Goal: Task Accomplishment & Management: Complete application form

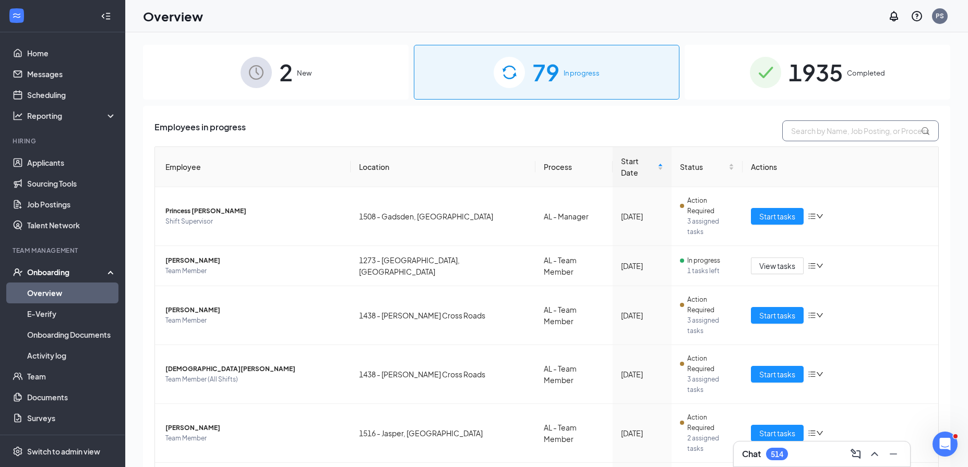
click at [830, 137] on input "text" at bounding box center [860, 130] width 156 height 21
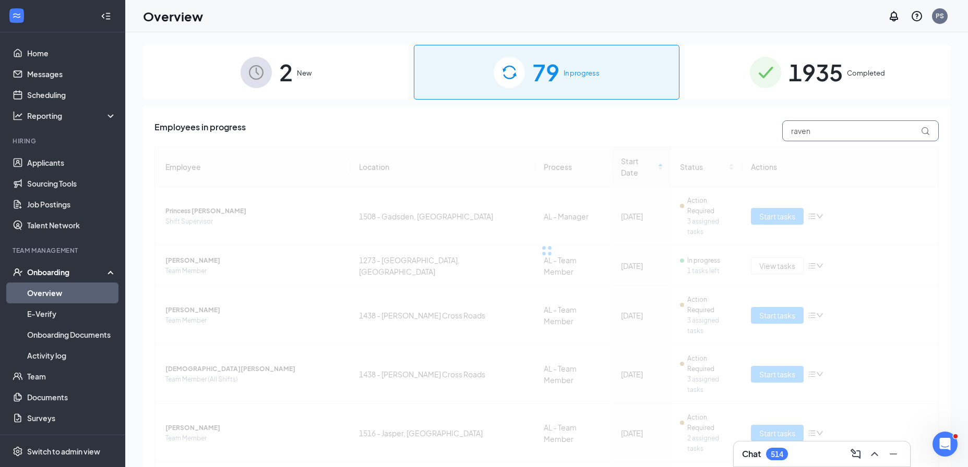
type input "raven"
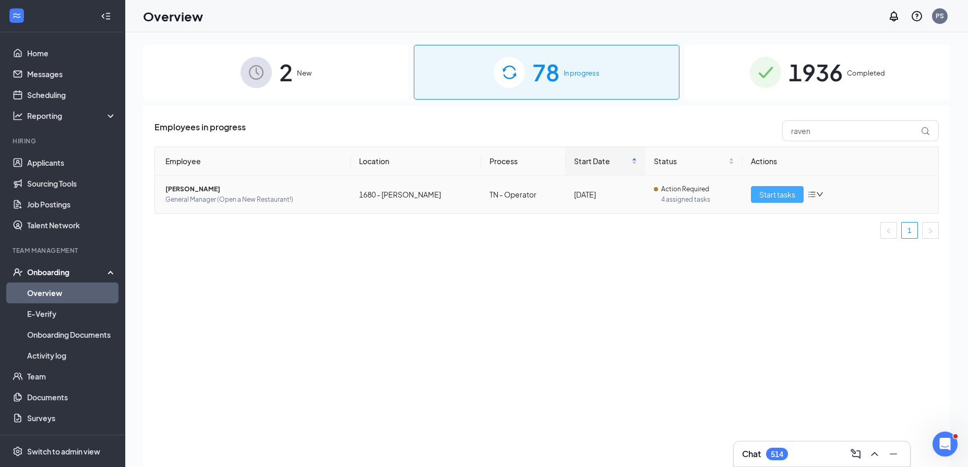
click at [770, 197] on span "Start tasks" at bounding box center [777, 194] width 36 height 11
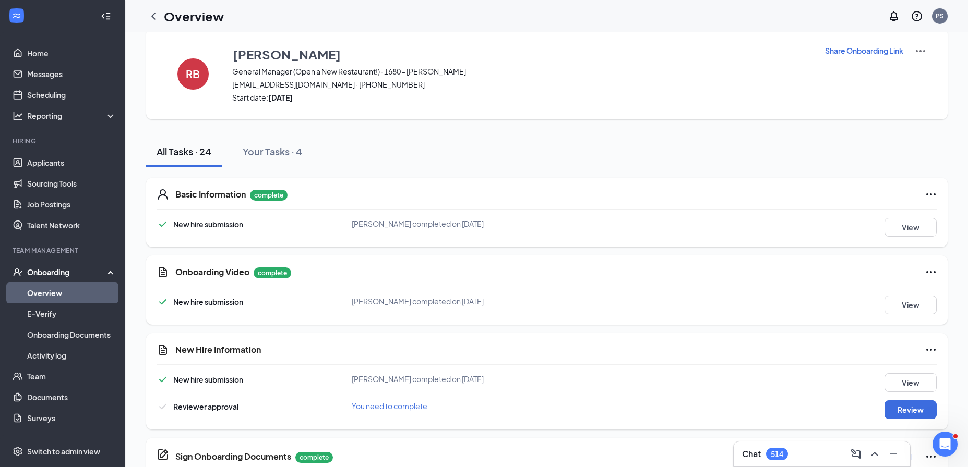
scroll to position [195, 0]
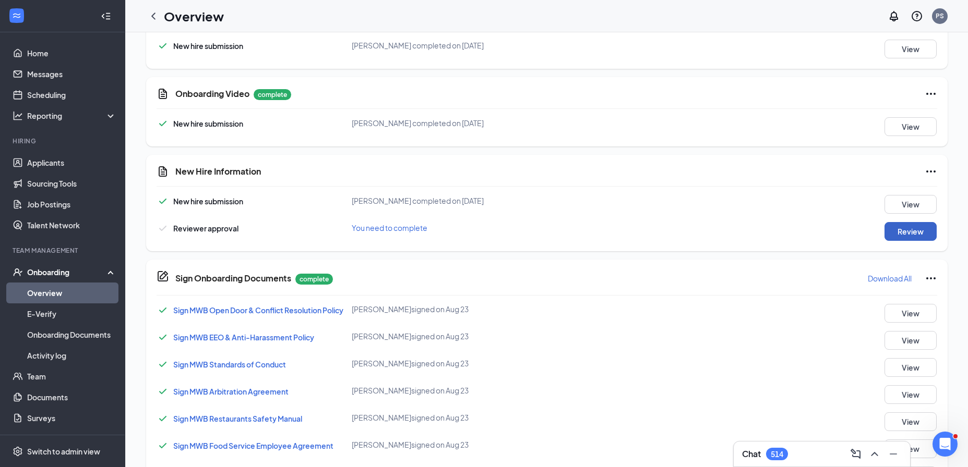
click at [892, 235] on button "Review" at bounding box center [910, 231] width 52 height 19
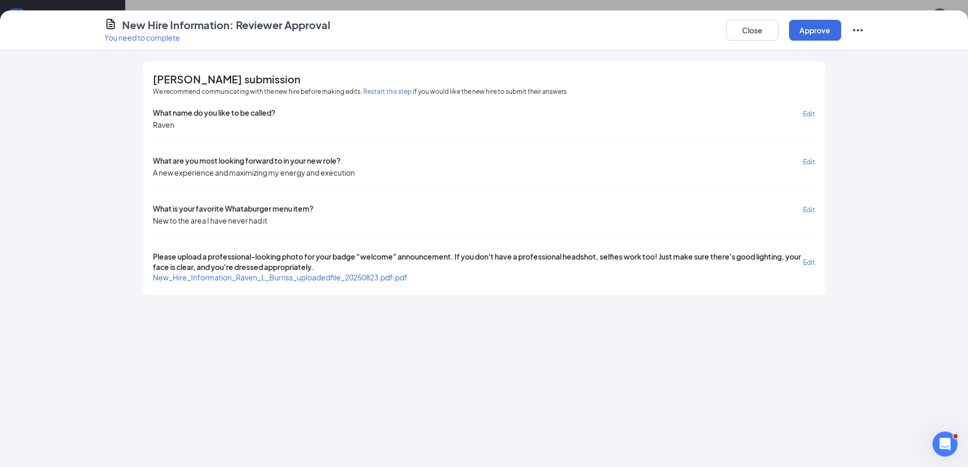
click at [367, 279] on span "New_Hire_Information_Raven_L_Burriss_uploadedfile_20250823.pdf.pdf" at bounding box center [280, 277] width 255 height 9
click at [756, 29] on button "Close" at bounding box center [752, 30] width 52 height 21
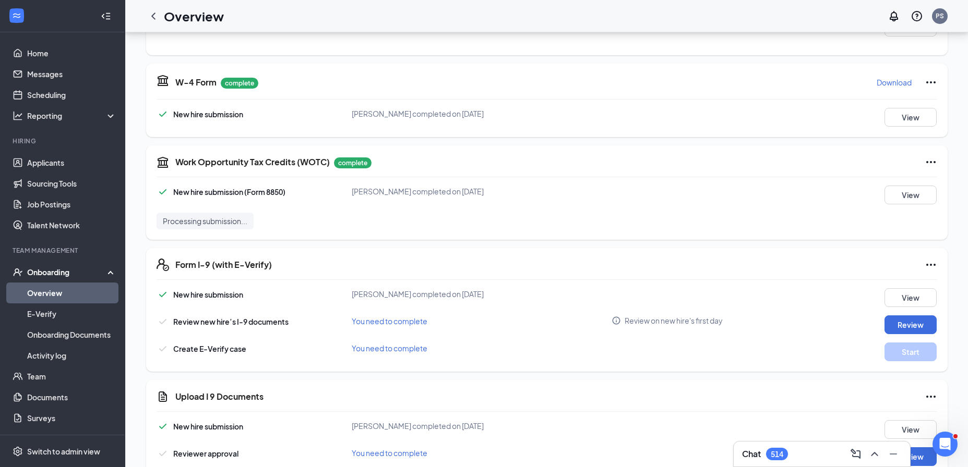
scroll to position [768, 0]
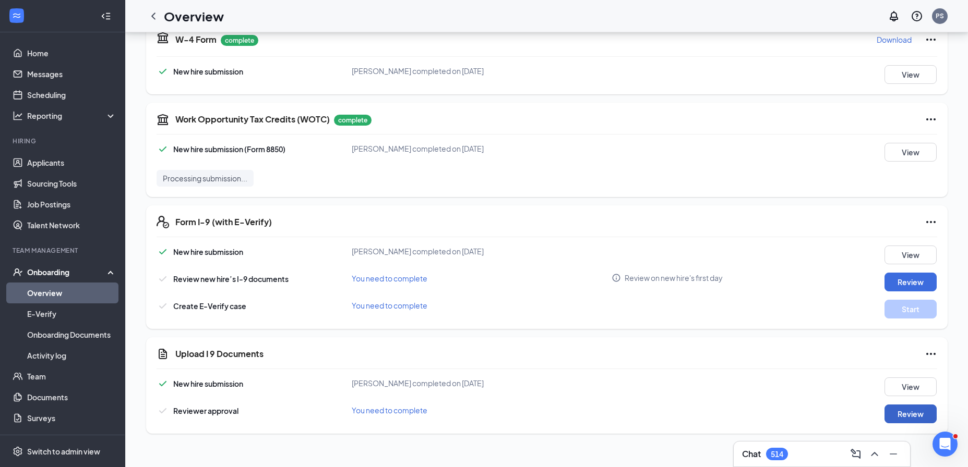
click at [913, 406] on button "Review" at bounding box center [910, 414] width 52 height 19
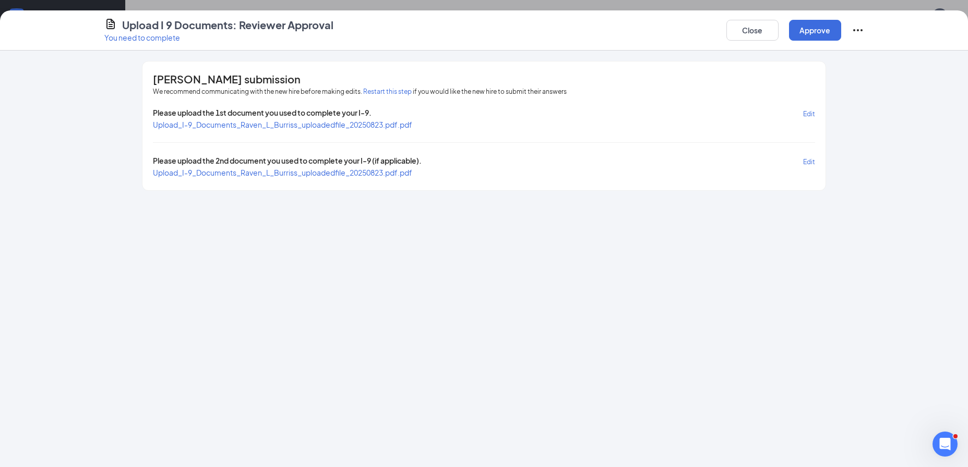
click at [378, 127] on span "Upload_I-9_Documents_Raven_L_Burriss_uploadedfile_20250823.pdf.pdf" at bounding box center [282, 124] width 259 height 9
click at [374, 170] on span "Upload_I-9_Documents_Raven_L_Burriss_uploadedfile_20250823.pdf.pdf" at bounding box center [282, 172] width 259 height 9
click at [801, 32] on button "Approve" at bounding box center [815, 30] width 52 height 21
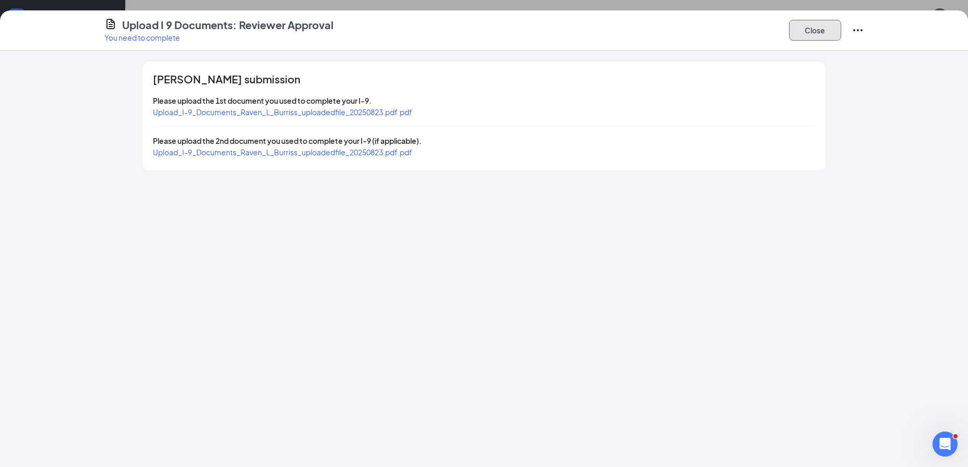
click at [819, 32] on button "Close" at bounding box center [815, 30] width 52 height 21
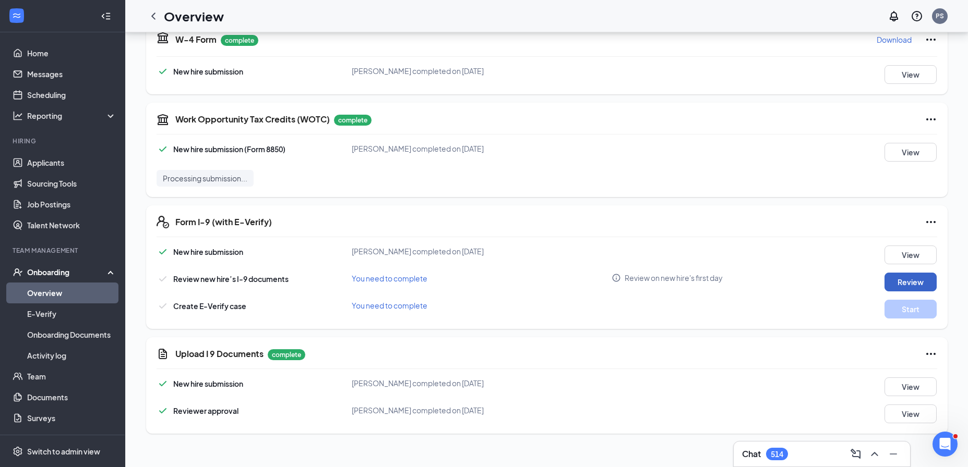
click at [897, 284] on button "Review" at bounding box center [910, 282] width 52 height 19
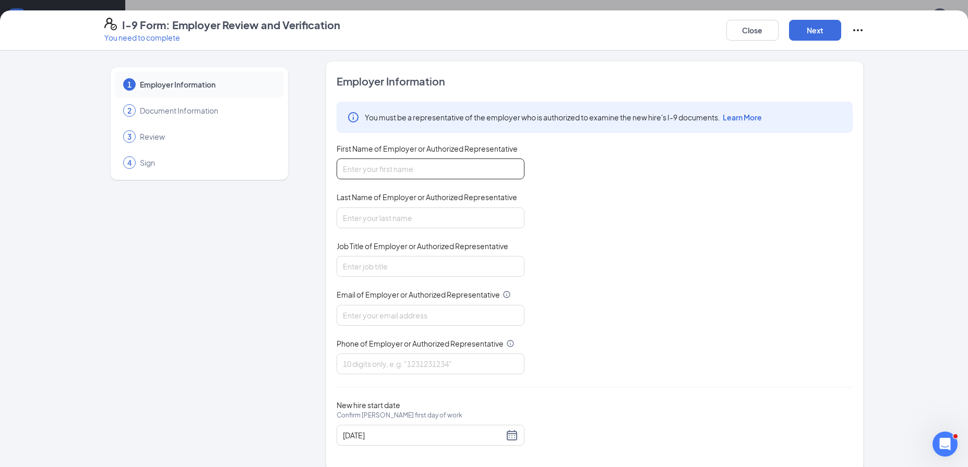
click at [426, 164] on input "First Name of Employer or Authorized Representative" at bounding box center [430, 169] width 188 height 21
type input "Preston"
type input "Sharpston"
type input "psharpston@mwburger.com"
type input "8654748520"
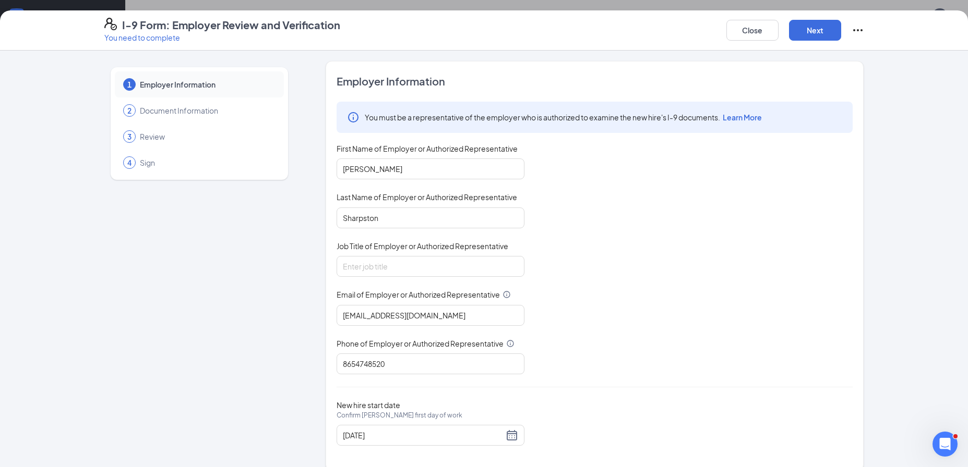
click at [421, 251] on div "Job Title of Employer or Authorized Representative" at bounding box center [430, 248] width 188 height 15
click at [431, 262] on input "Job Title of Employer or Authorized Representative" at bounding box center [430, 266] width 188 height 21
type input "Director, People Operations"
click at [807, 29] on button "Next" at bounding box center [815, 30] width 52 height 21
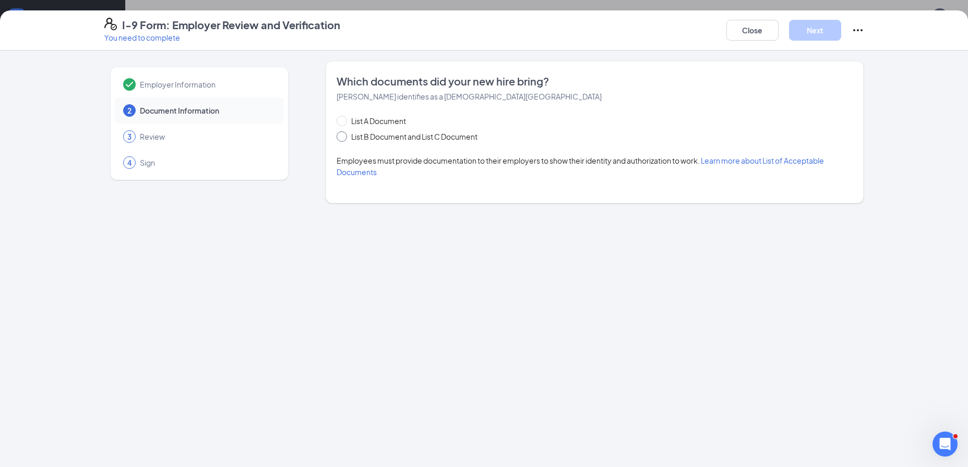
click at [413, 136] on span "List B Document and List C Document" at bounding box center [414, 136] width 135 height 11
click at [344, 136] on input "List B Document and List C Document" at bounding box center [339, 134] width 7 height 7
radio input "true"
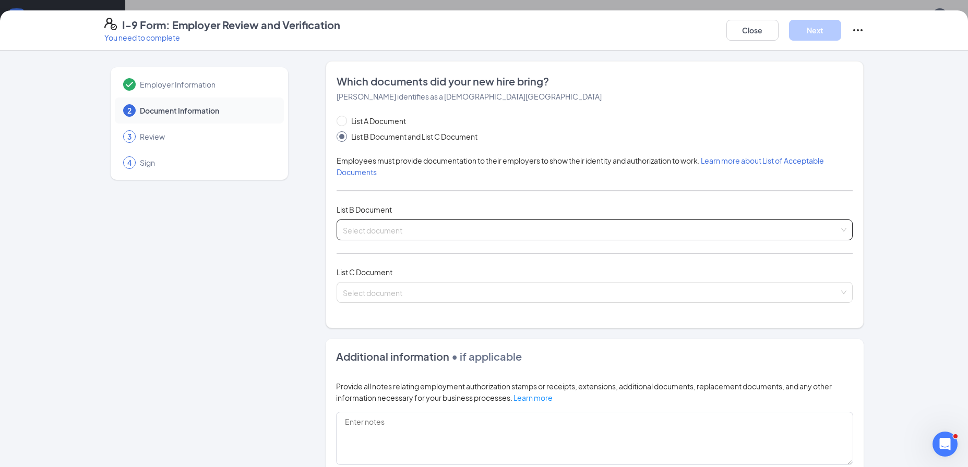
click at [384, 220] on input "search" at bounding box center [591, 228] width 496 height 16
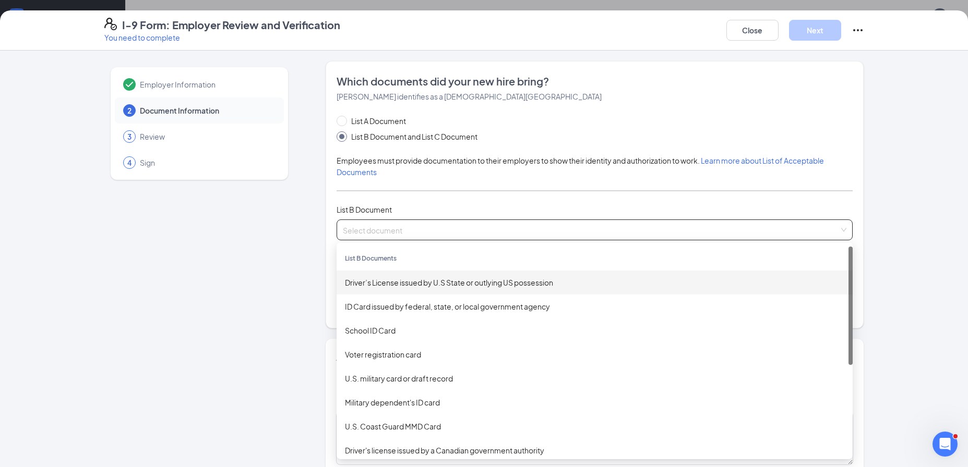
click at [406, 275] on div "Driver’s License issued by U.S State or outlying US possession" at bounding box center [594, 283] width 516 height 24
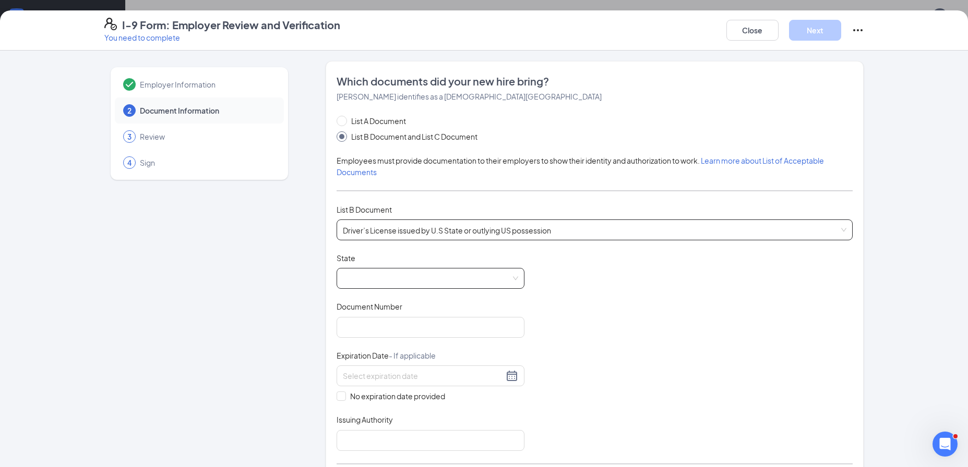
click at [375, 275] on span at bounding box center [430, 279] width 175 height 20
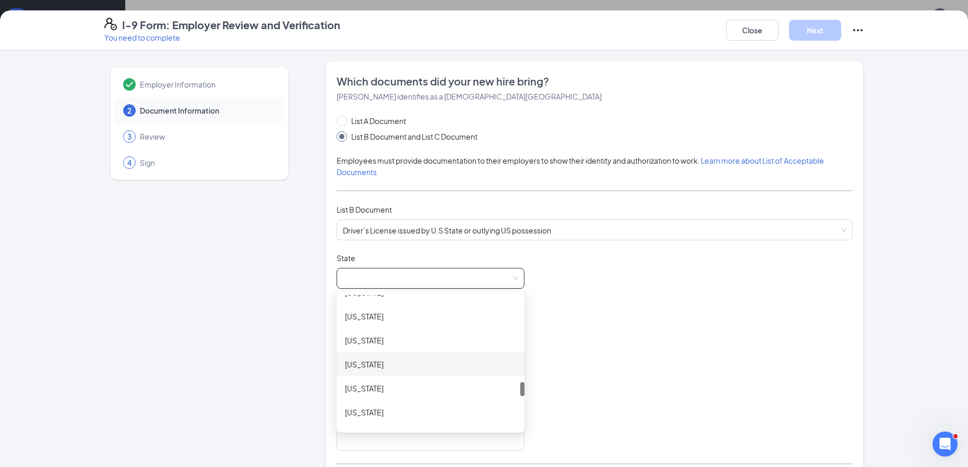
scroll to position [1071, 0]
click at [375, 344] on div "Tennessee" at bounding box center [430, 339] width 171 height 11
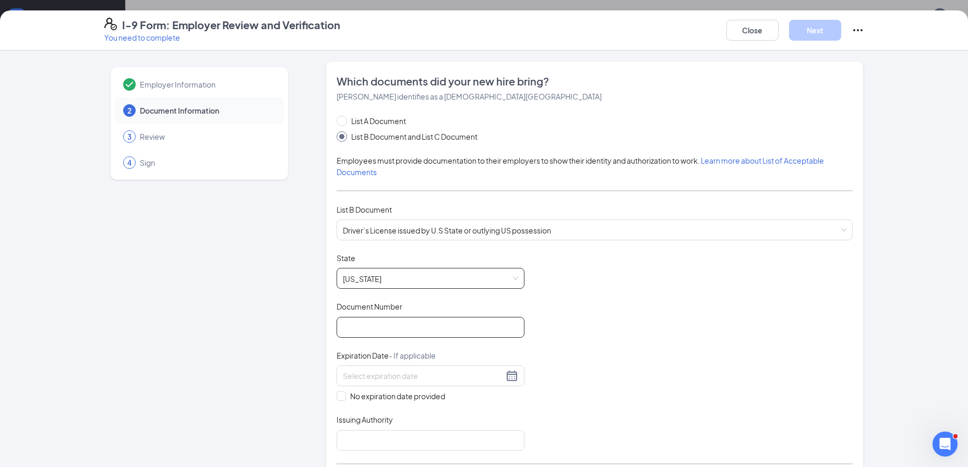
click at [366, 323] on input "Document Number" at bounding box center [430, 327] width 188 height 21
paste input "093093577"
type input "093093577"
click at [343, 373] on input at bounding box center [423, 375] width 161 height 11
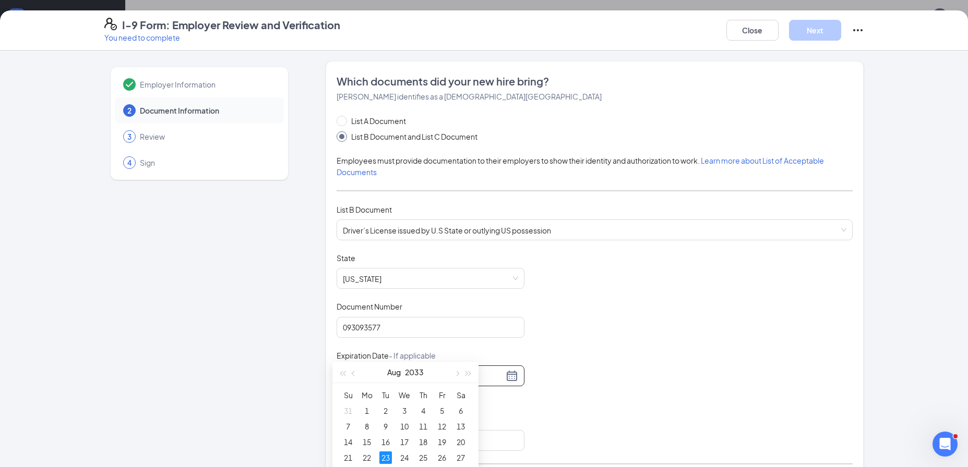
click at [383, 455] on div "23" at bounding box center [385, 458] width 13 height 13
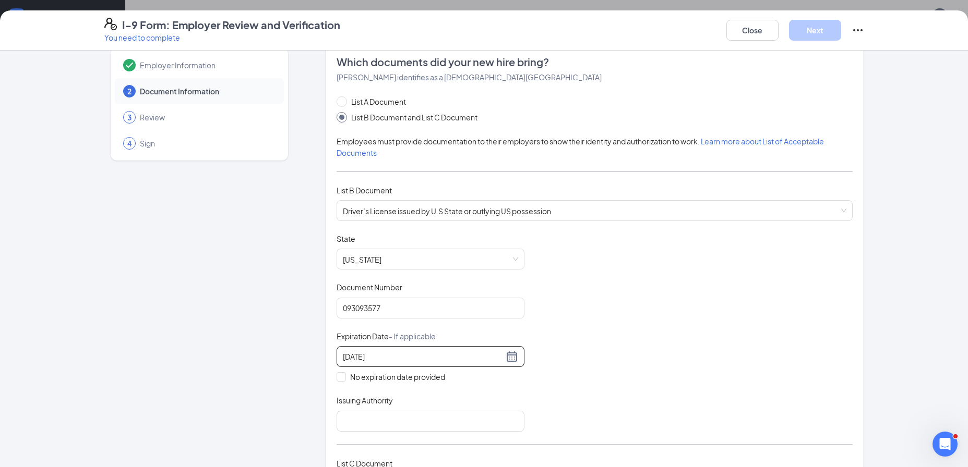
type input "08/23/2033"
click at [389, 408] on div "Issuing Authority" at bounding box center [430, 402] width 188 height 15
click at [387, 414] on input "Issuing Authority" at bounding box center [430, 421] width 188 height 21
type input "State of Tennessee"
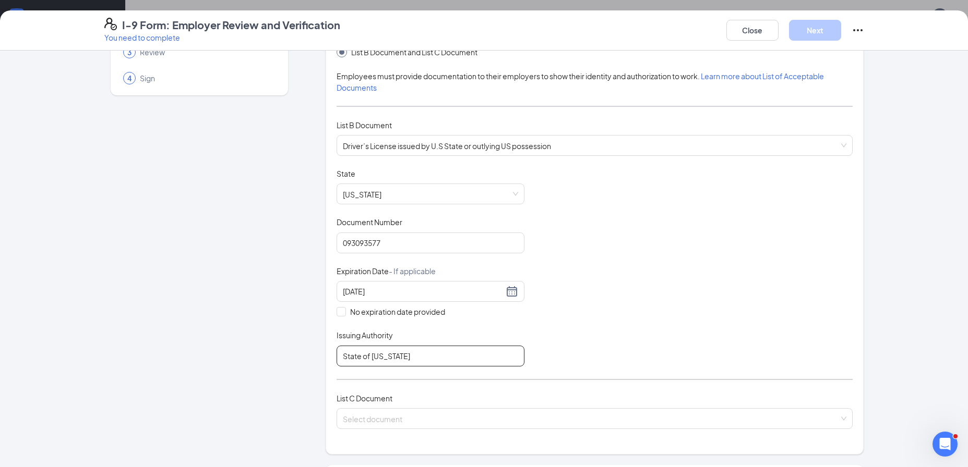
scroll to position [141, 0]
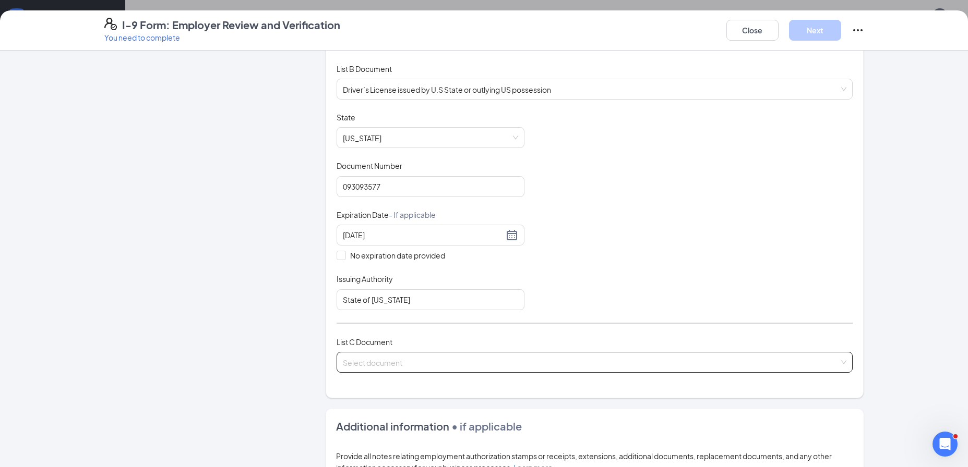
click at [369, 360] on input "search" at bounding box center [591, 361] width 496 height 16
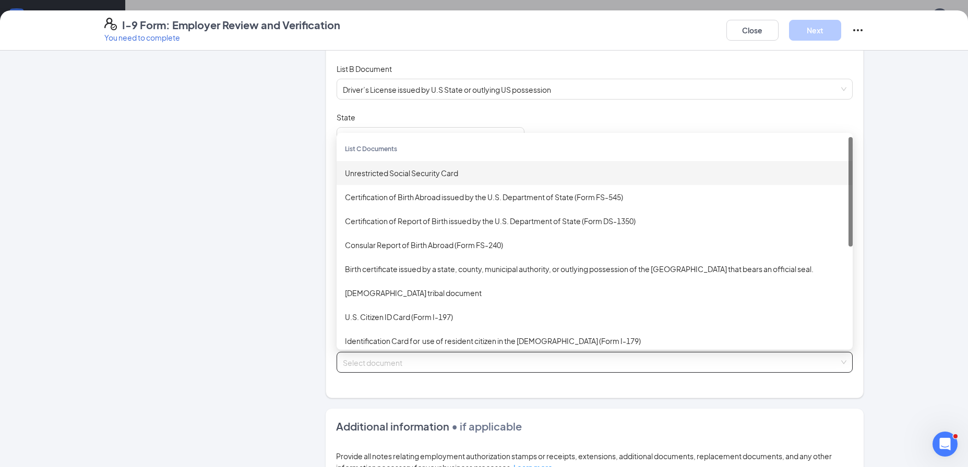
click at [374, 178] on div "Unrestricted Social Security Card" at bounding box center [594, 173] width 516 height 24
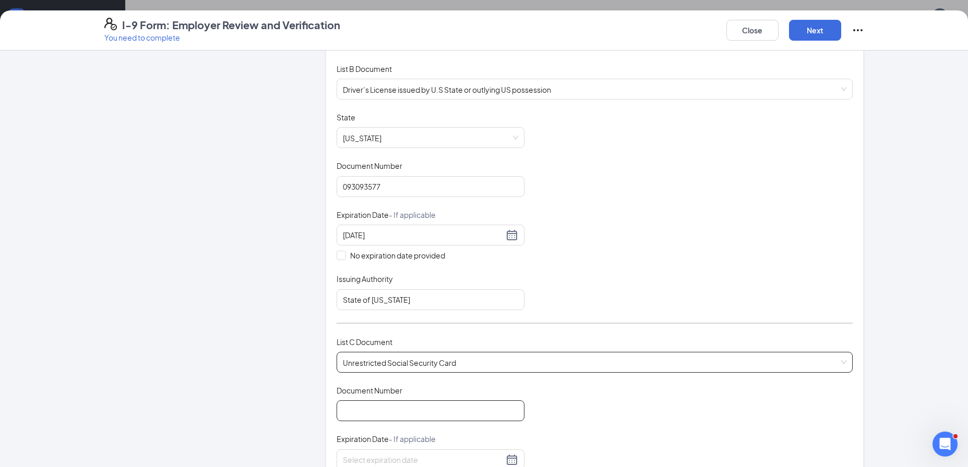
click at [363, 410] on input "Document Number" at bounding box center [430, 411] width 188 height 21
paste input "409-55-4726"
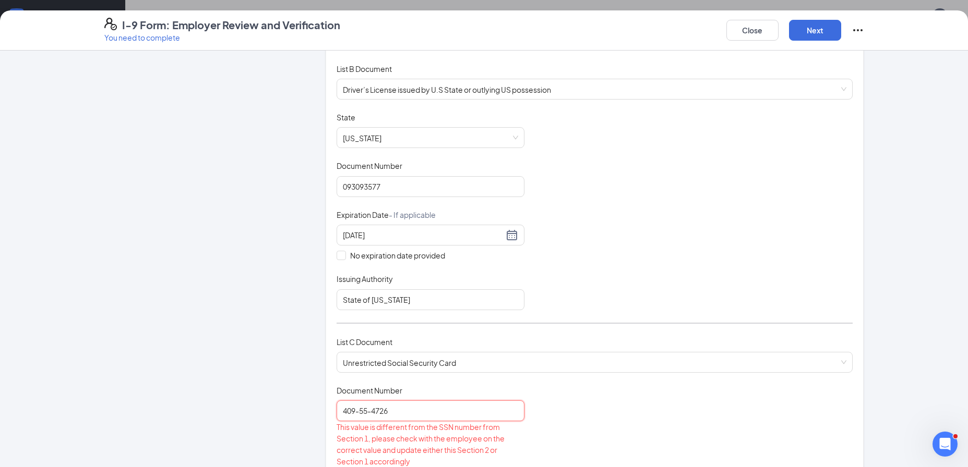
click at [356, 411] on input "409-55-4726" at bounding box center [430, 411] width 188 height 21
click at [367, 409] on input "40955-4726" at bounding box center [430, 411] width 188 height 21
click at [364, 411] on input "40955-4726" at bounding box center [430, 411] width 188 height 21
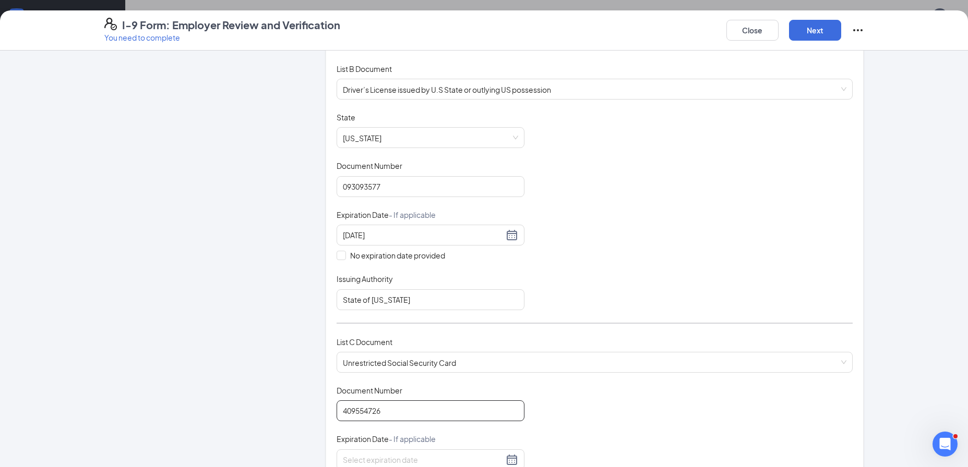
type input "409554726"
click at [607, 405] on div "Document Title Unrestricted Social Security Card Document Number 409554726 This…" at bounding box center [594, 459] width 516 height 149
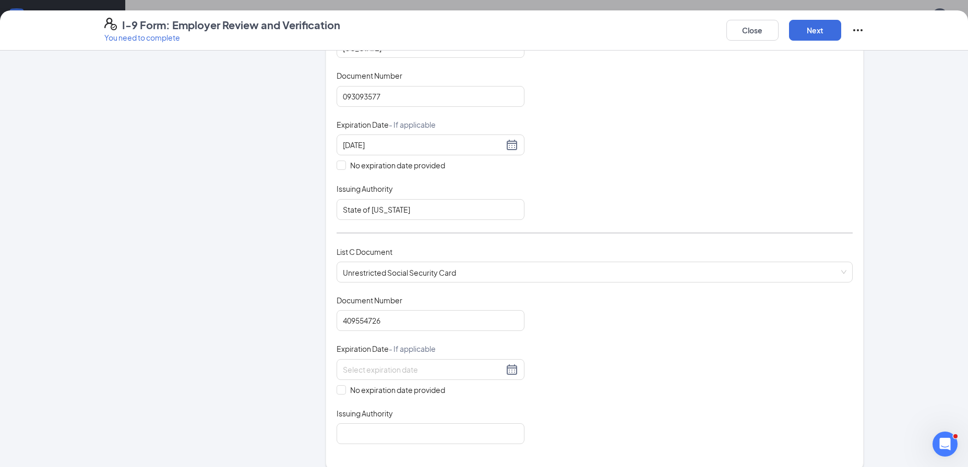
scroll to position [256, 0]
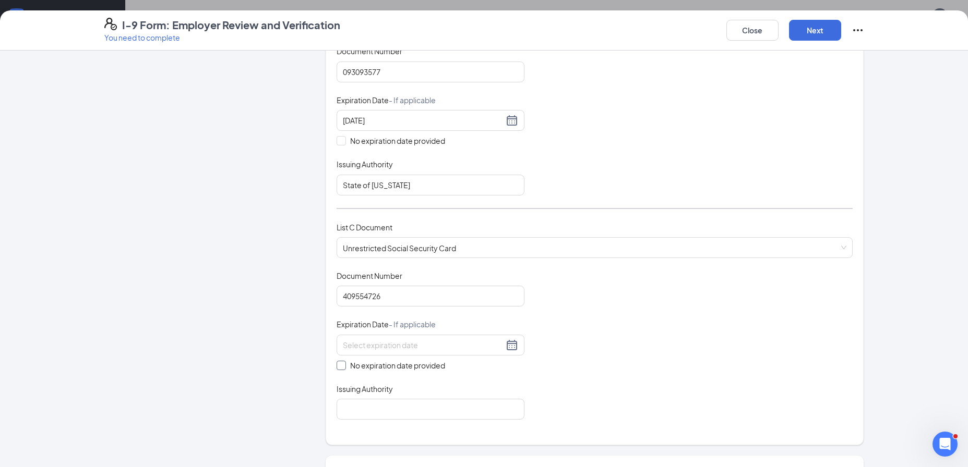
click at [356, 361] on span "No expiration date provided" at bounding box center [397, 365] width 103 height 11
click at [344, 361] on input "No expiration date provided" at bounding box center [339, 364] width 7 height 7
checkbox input "true"
click at [354, 403] on input "Issuing Authority" at bounding box center [430, 411] width 188 height 21
type input "Social Security Administration"
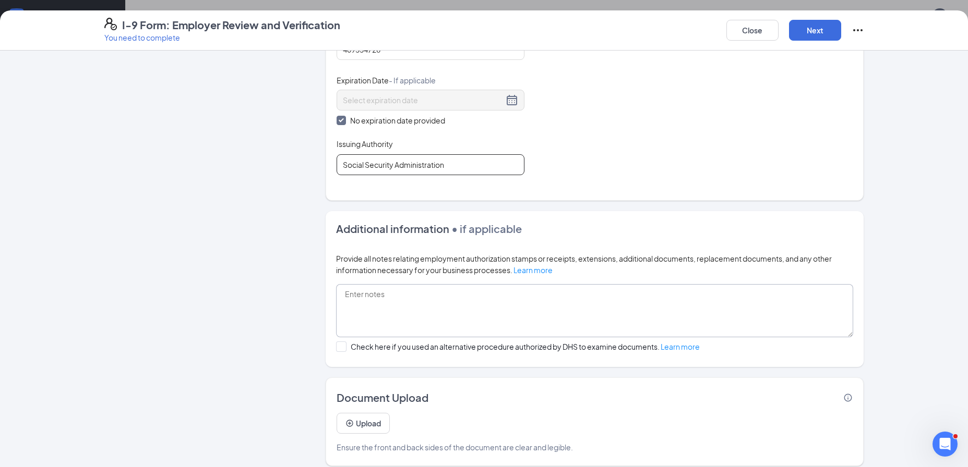
scroll to position [509, 0]
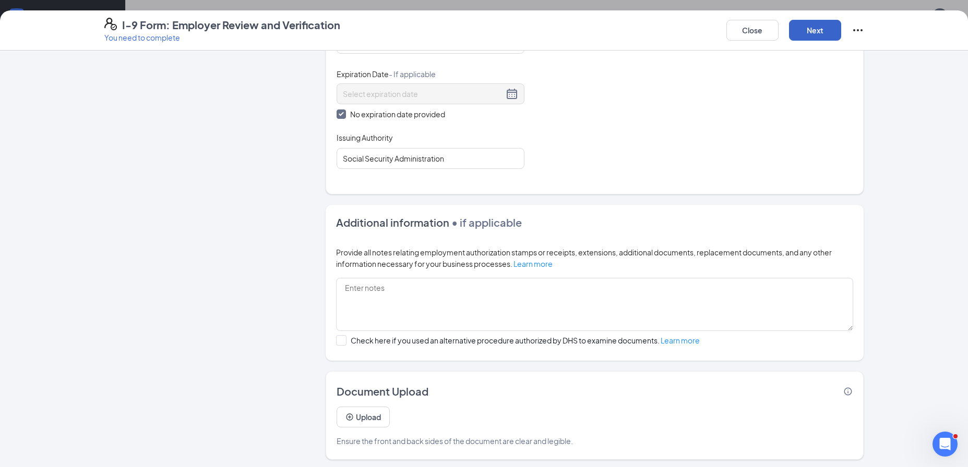
click at [815, 34] on button "Next" at bounding box center [815, 30] width 52 height 21
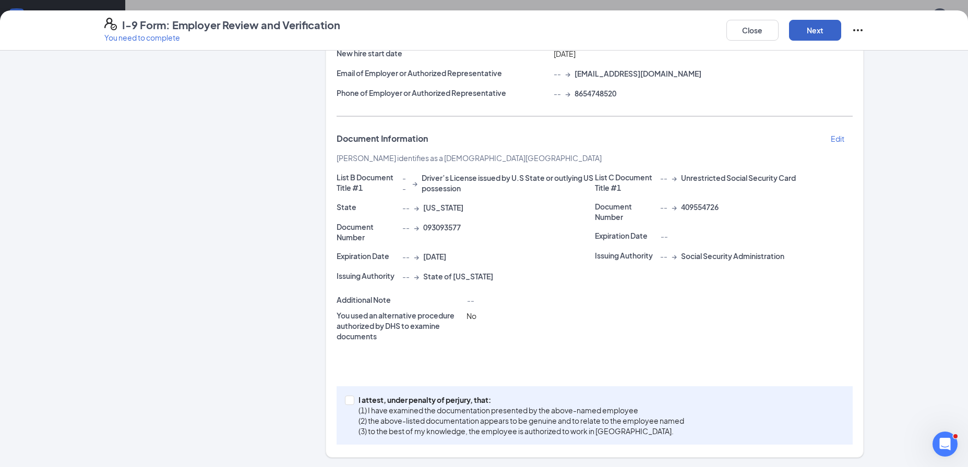
click at [808, 29] on button "Next" at bounding box center [815, 30] width 52 height 21
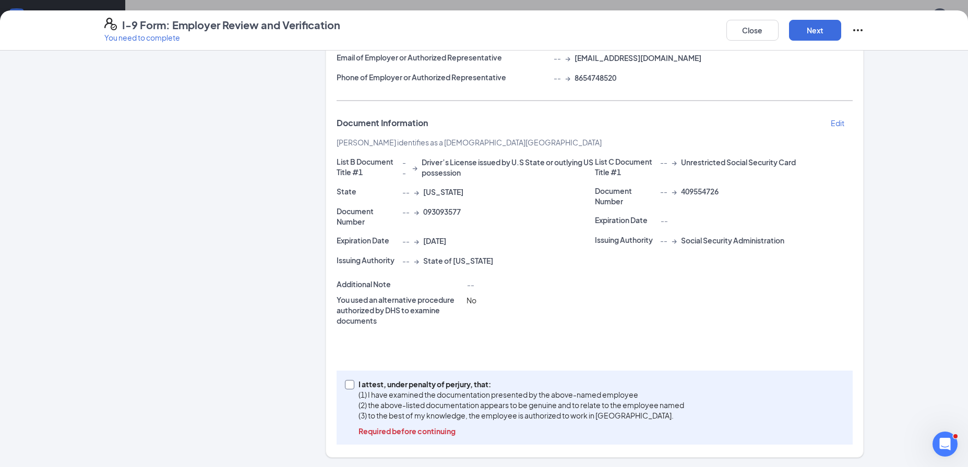
click at [426, 394] on p "(1) I have examined the documentation presented by the above-named employee" at bounding box center [520, 395] width 325 height 10
click at [352, 388] on input "I attest, under penalty of perjury, that: (1) I have examined the documentation…" at bounding box center [348, 383] width 7 height 7
checkbox input "true"
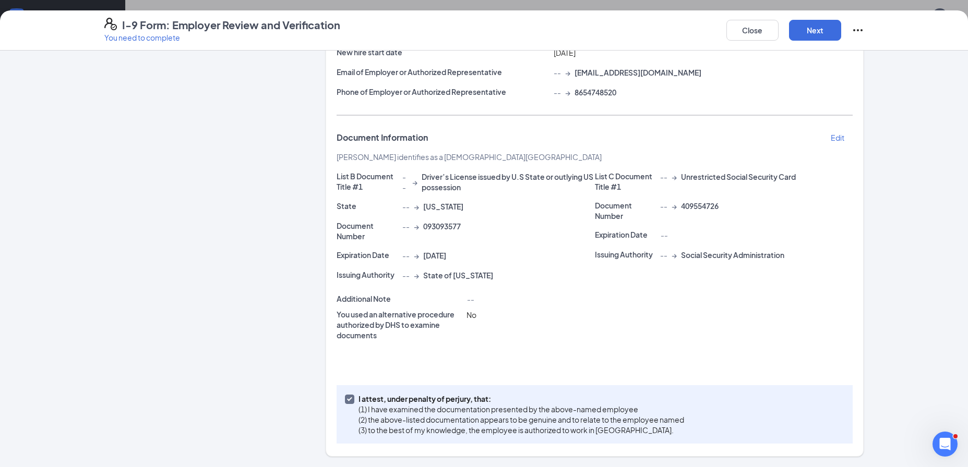
scroll to position [137, 0]
click at [802, 31] on button "Next" at bounding box center [815, 30] width 52 height 21
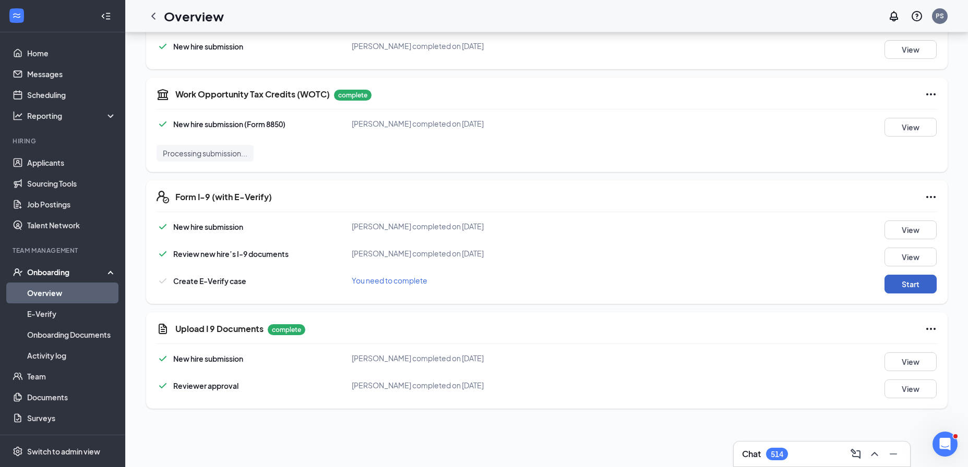
click at [899, 279] on button "Start" at bounding box center [910, 284] width 52 height 19
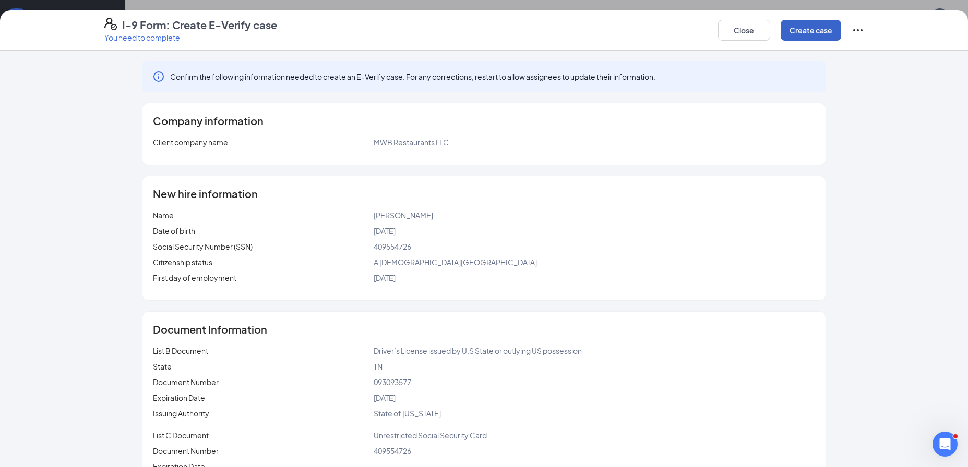
click at [790, 38] on button "Create case" at bounding box center [810, 30] width 61 height 21
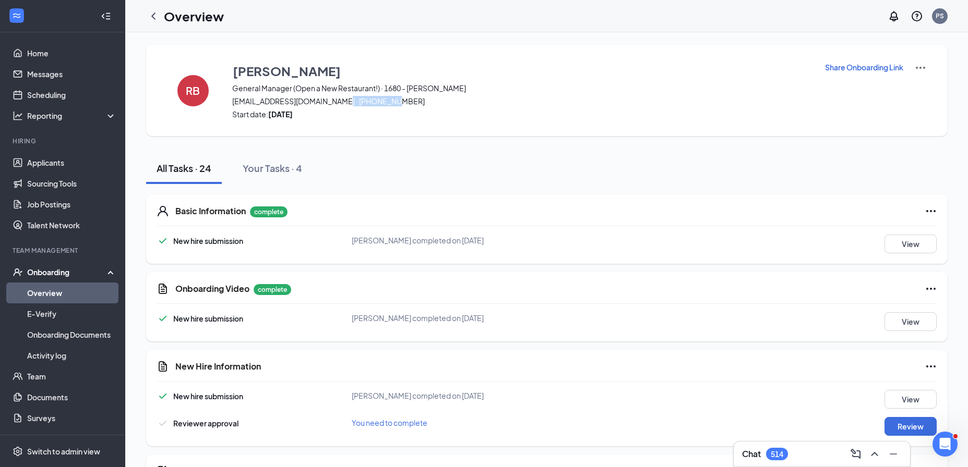
drag, startPoint x: 383, startPoint y: 102, endPoint x: 329, endPoint y: 104, distance: 54.3
click at [329, 104] on span "burriss1001@comcast.net · (865) 830-2450" at bounding box center [521, 101] width 579 height 10
copy span "865) 830-2450"
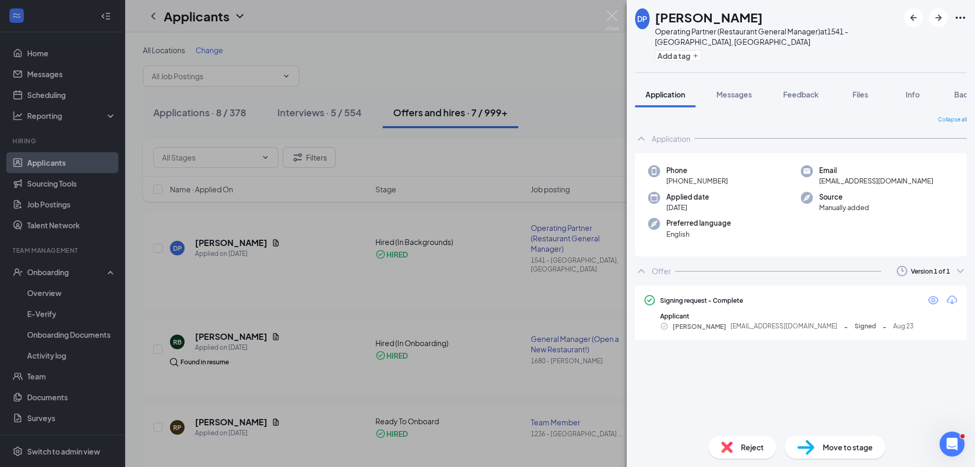
click at [529, 55] on div "DP [PERSON_NAME] Operating Partner (Restaurant General Manager) at 1541 - Attal…" at bounding box center [487, 233] width 975 height 467
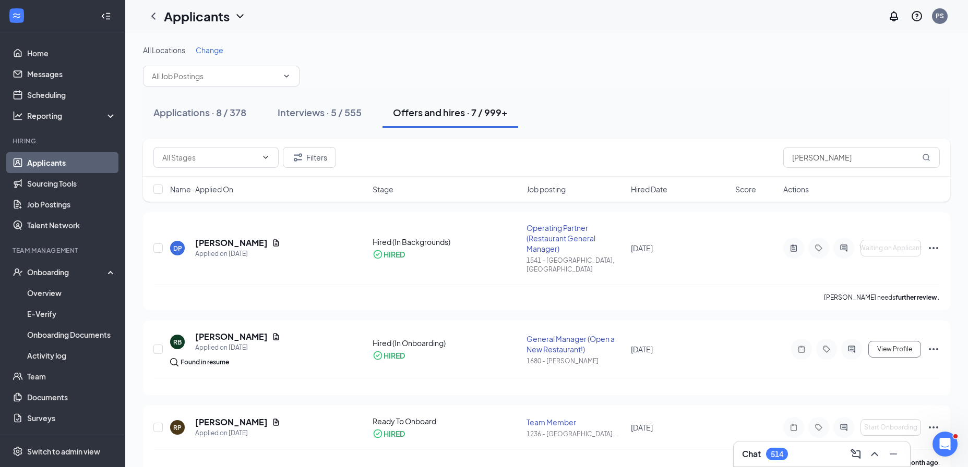
click at [88, 160] on link "Applicants" at bounding box center [71, 162] width 89 height 21
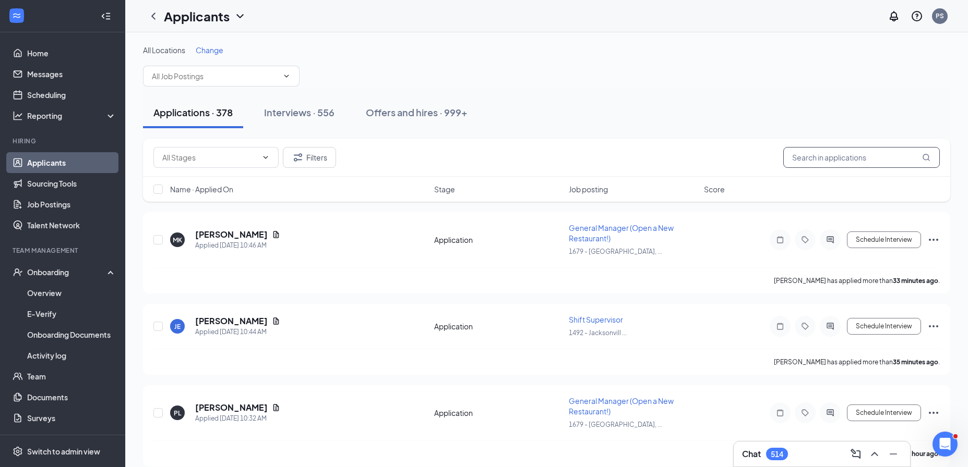
click at [813, 149] on input "text" at bounding box center [861, 157] width 156 height 21
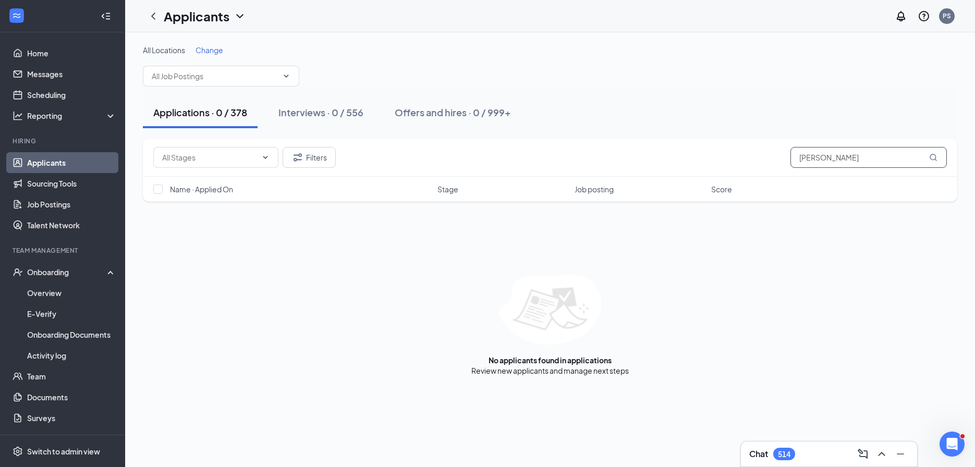
click at [813, 160] on input "louis green" at bounding box center [869, 157] width 156 height 21
type input "louis green"
click at [64, 200] on link "Job Postings" at bounding box center [71, 204] width 89 height 21
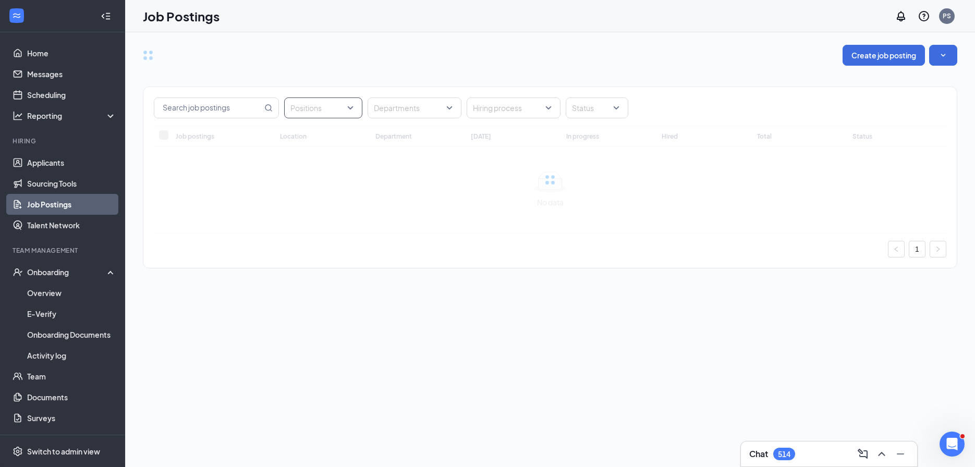
click at [301, 110] on div "Positions Departments Hiring process Status Job postings Location Department To…" at bounding box center [550, 172] width 815 height 213
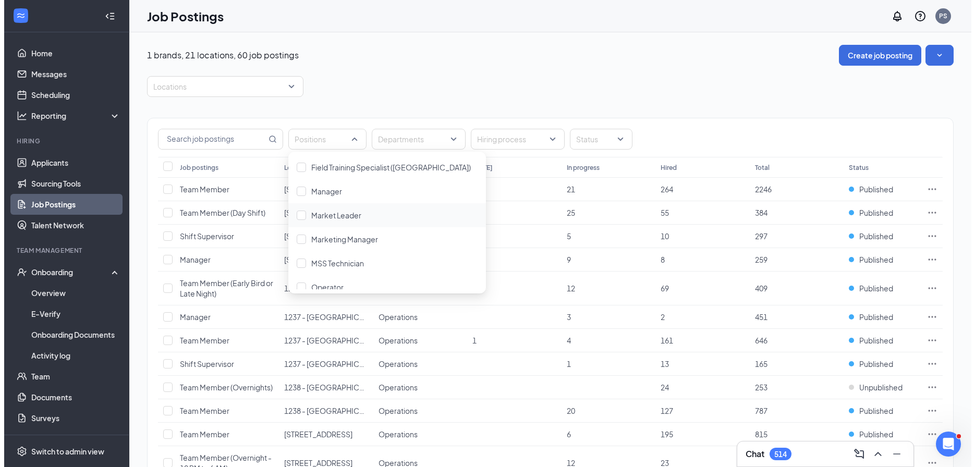
scroll to position [106, 0]
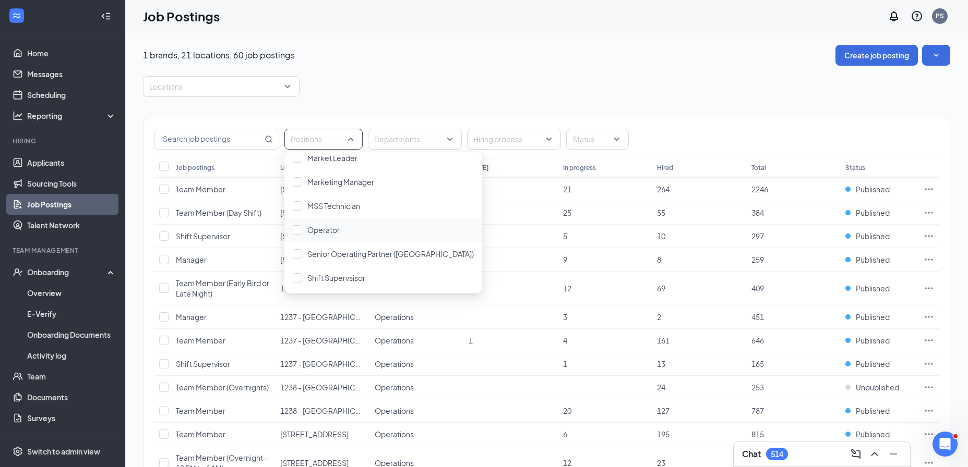
click at [327, 236] on div "Operator" at bounding box center [383, 230] width 198 height 24
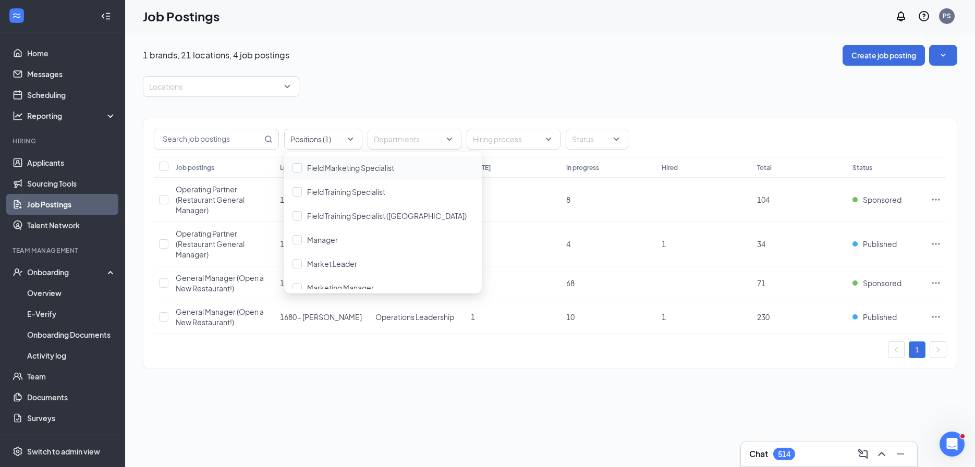
click at [387, 98] on div "Positions (1) Departments Hiring process Status Job postings Location Departmen…" at bounding box center [550, 238] width 815 height 283
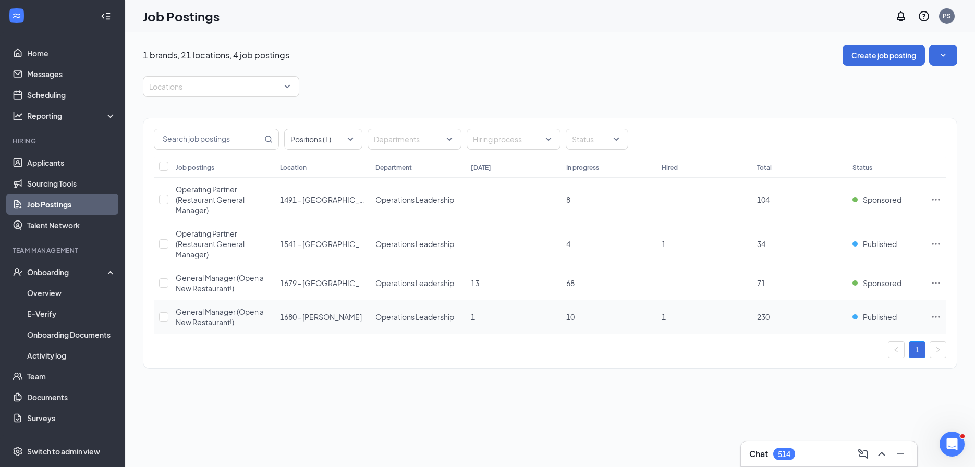
click at [933, 318] on icon "Ellipses" at bounding box center [936, 317] width 10 height 10
click at [873, 318] on span "Published" at bounding box center [880, 317] width 34 height 10
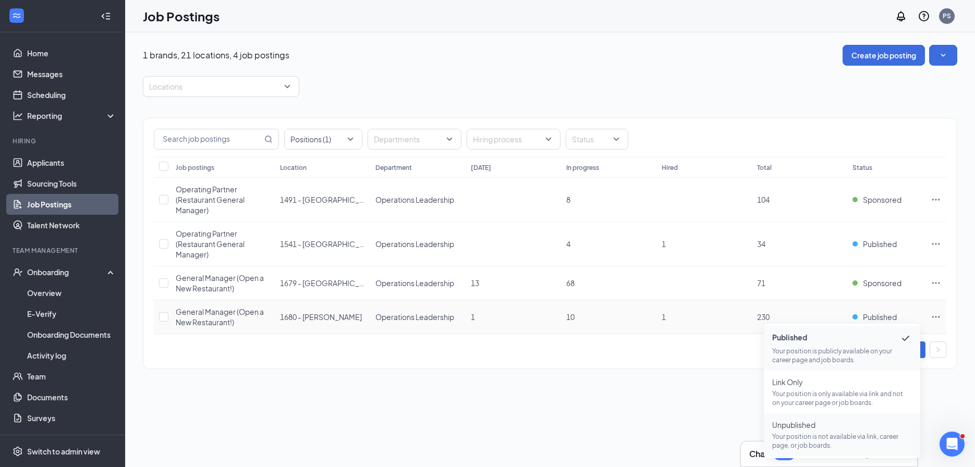
click at [847, 427] on span "Unpublished" at bounding box center [842, 425] width 140 height 10
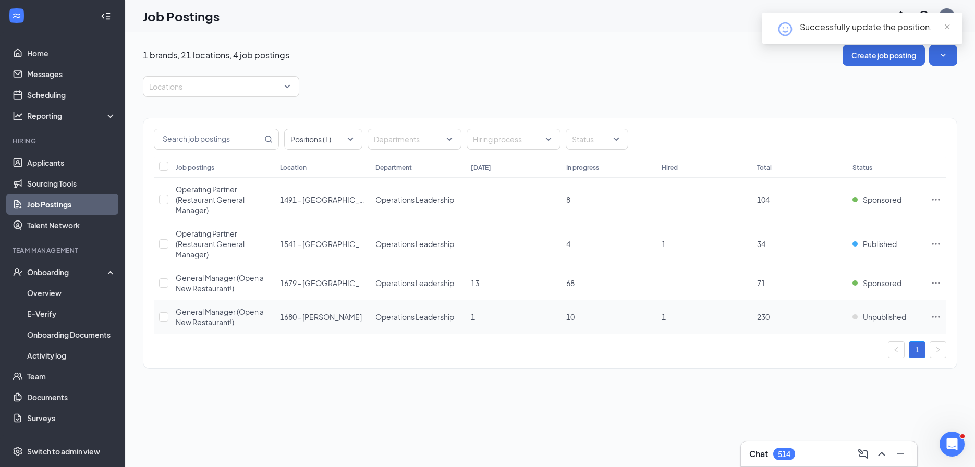
click at [934, 320] on icon "Ellipses" at bounding box center [936, 317] width 10 height 10
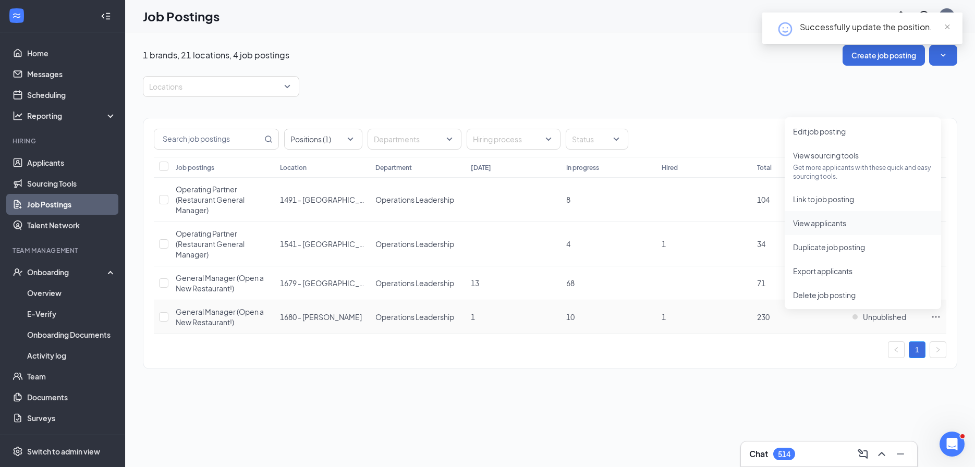
click at [861, 221] on span "View applicants" at bounding box center [863, 223] width 140 height 11
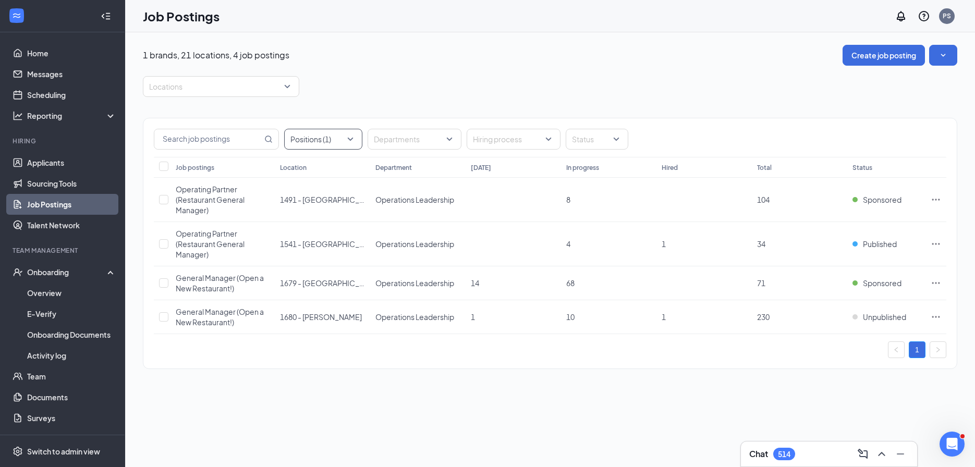
drag, startPoint x: 301, startPoint y: 129, endPoint x: 321, endPoint y: 137, distance: 20.8
click at [305, 132] on div "Positions (1)" at bounding box center [323, 139] width 78 height 21
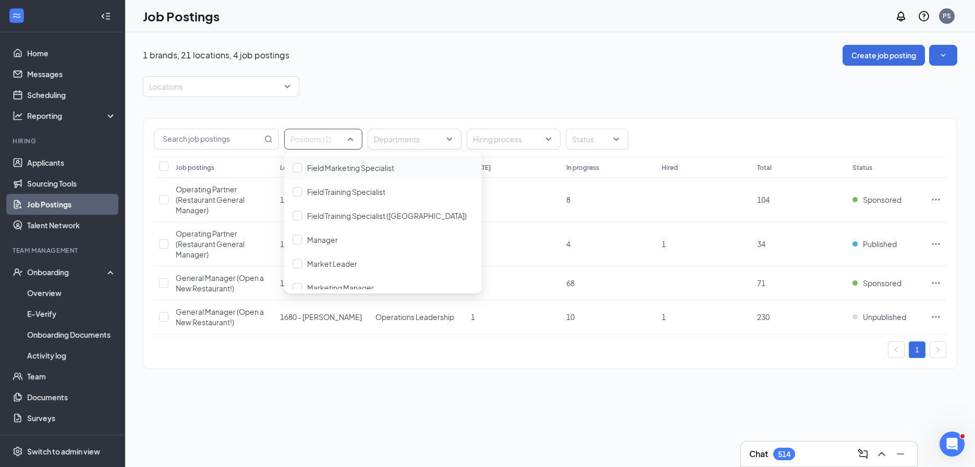
click at [321, 137] on div at bounding box center [318, 139] width 63 height 17
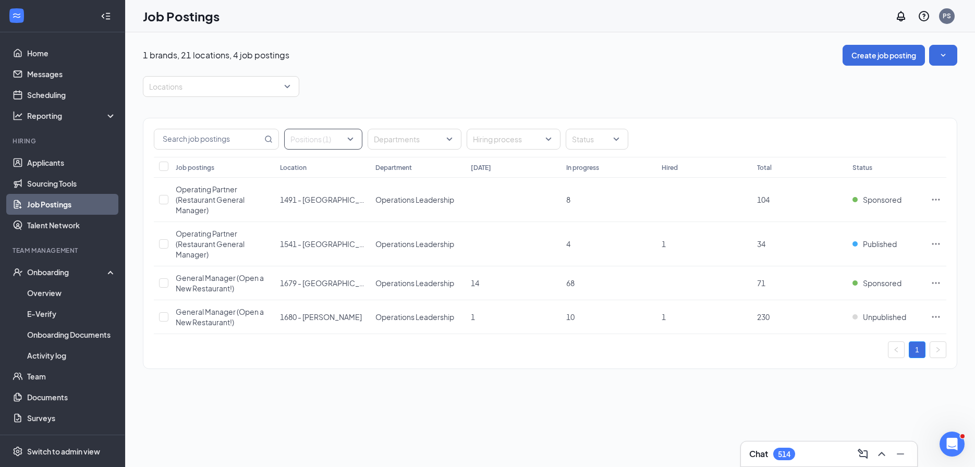
click at [325, 143] on div at bounding box center [318, 139] width 63 height 17
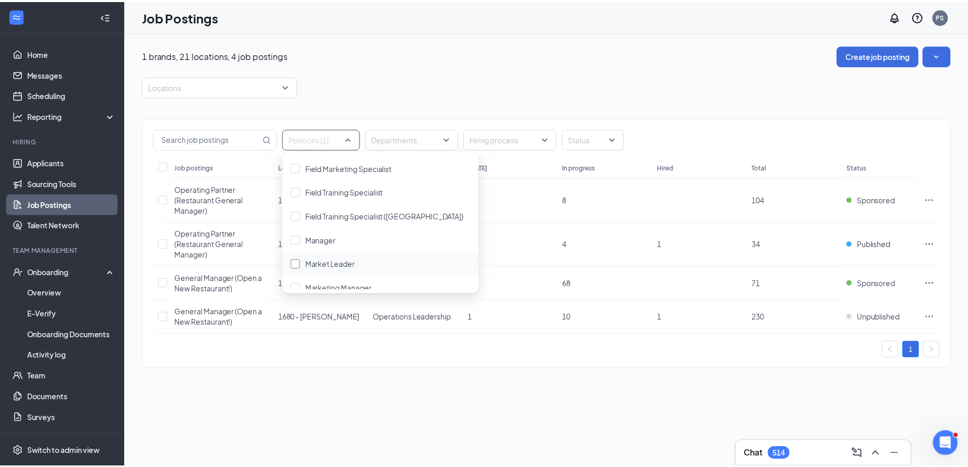
scroll to position [154, 0]
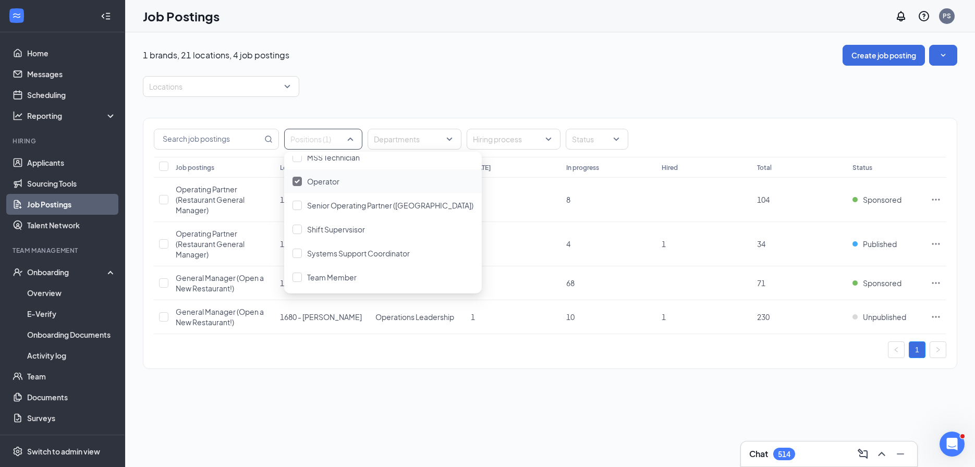
click at [328, 172] on div "Operator" at bounding box center [383, 182] width 198 height 24
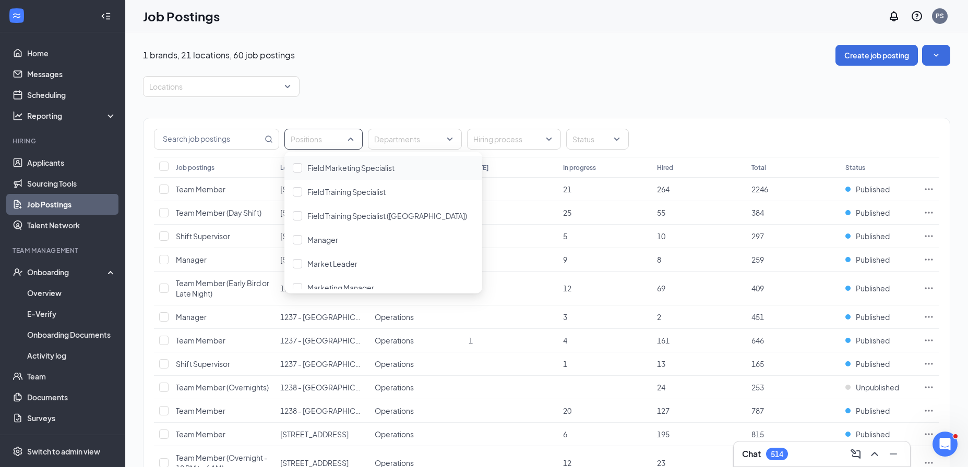
click at [375, 96] on div "Locations" at bounding box center [546, 86] width 807 height 21
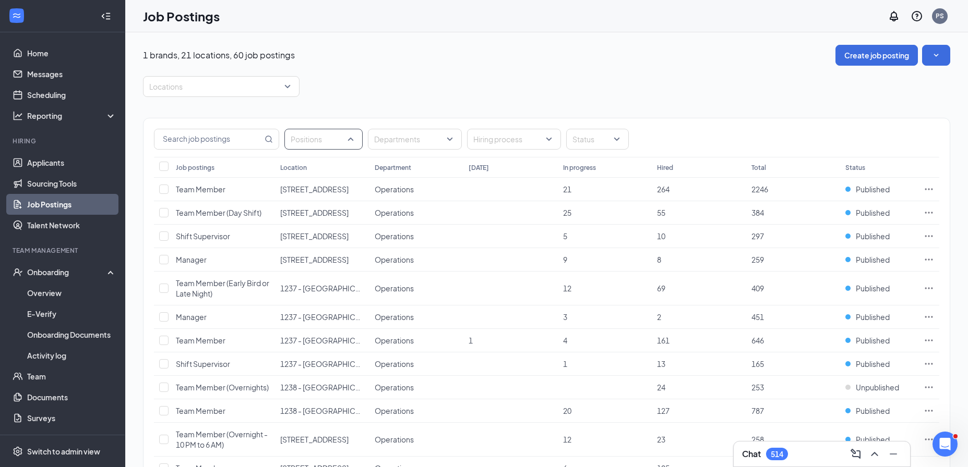
click at [325, 132] on div at bounding box center [318, 139] width 63 height 17
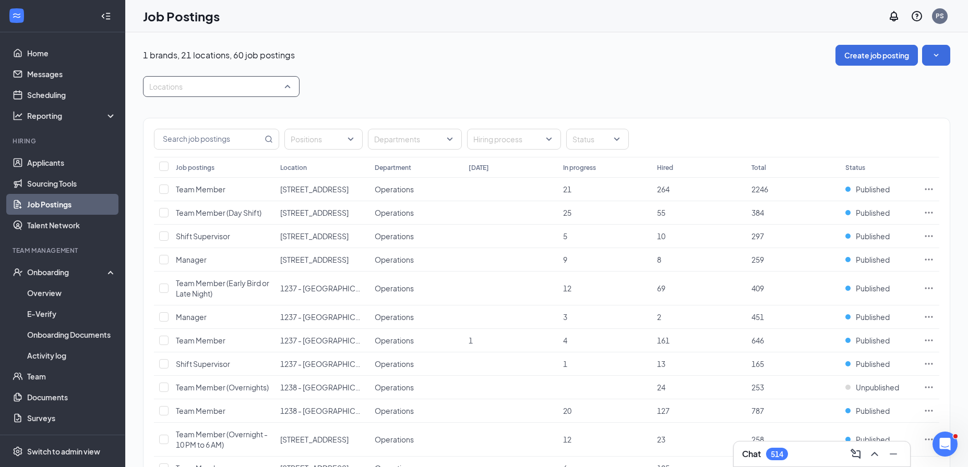
click at [191, 96] on div "Locations" at bounding box center [221, 86] width 156 height 21
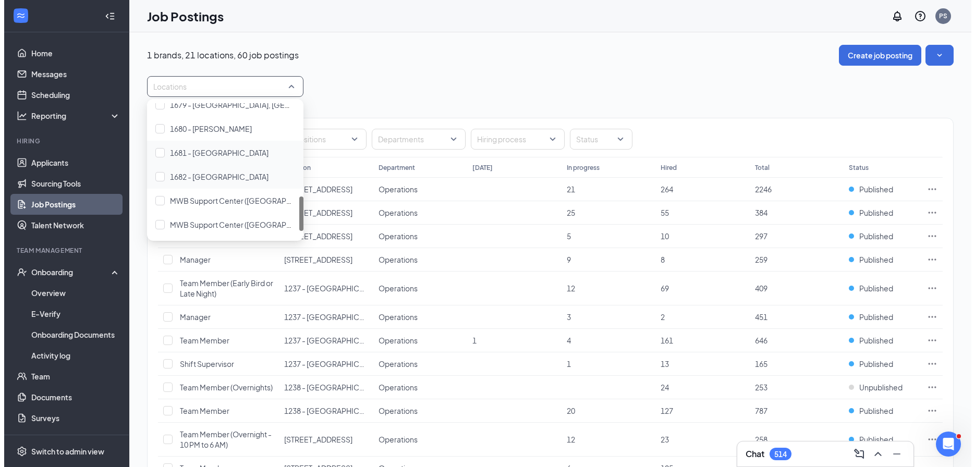
scroll to position [357, 0]
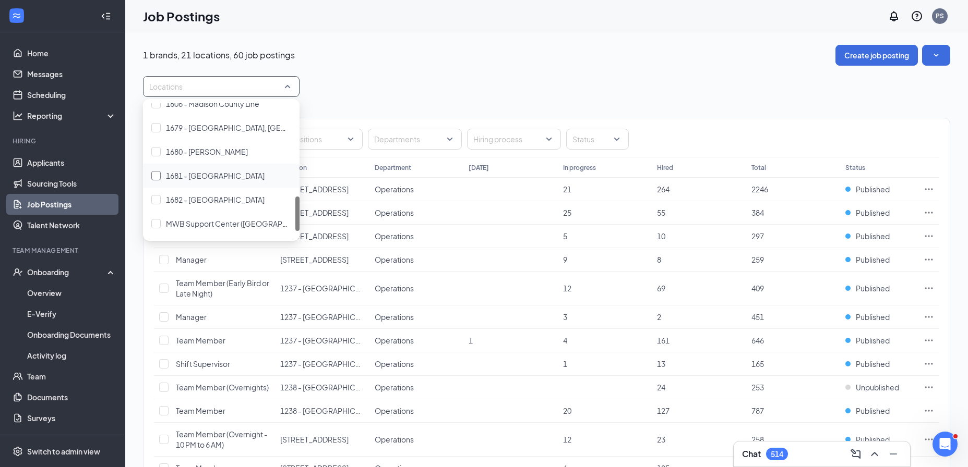
click at [202, 177] on span "1681 - Turkey Creek" at bounding box center [215, 175] width 99 height 9
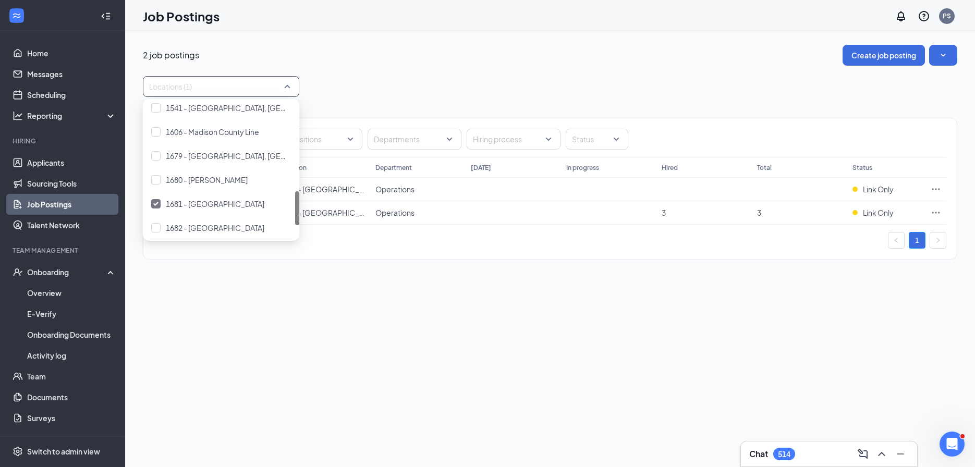
scroll to position [345, 0]
click at [201, 176] on span "1680 - Powell" at bounding box center [207, 177] width 82 height 9
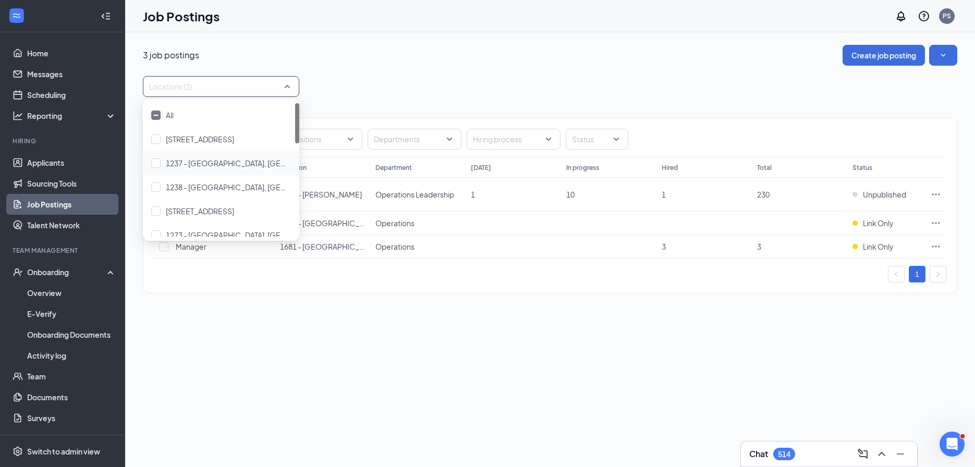
scroll to position [394, 0]
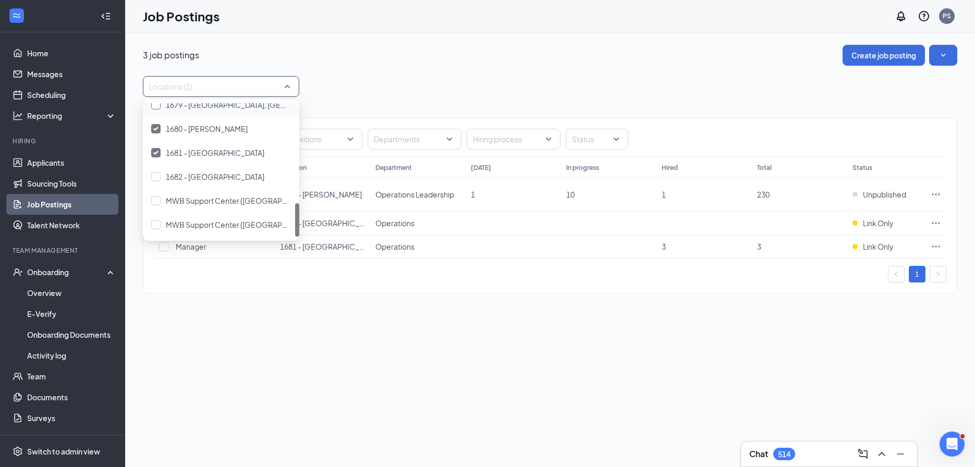
click at [211, 108] on span "1679 - East Ridge, TN" at bounding box center [255, 104] width 178 height 9
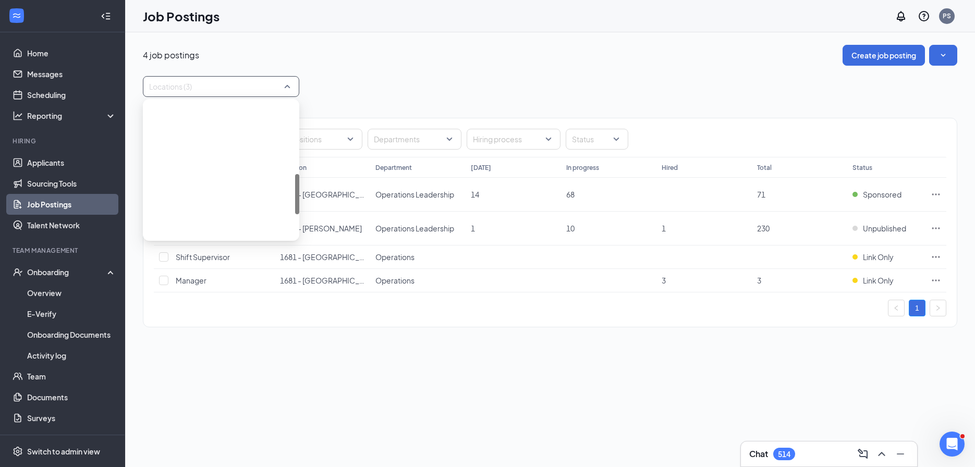
scroll to position [394, 0]
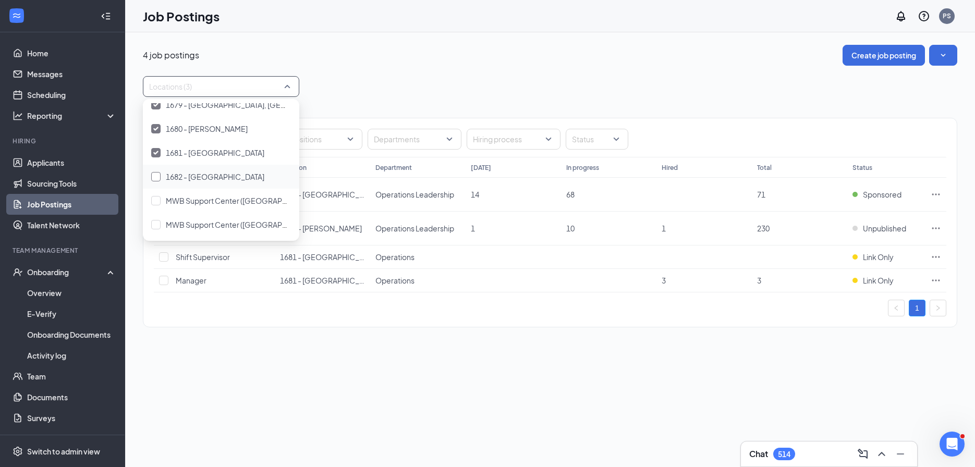
click at [209, 177] on span "1682 - Cumberland Ave" at bounding box center [215, 176] width 99 height 9
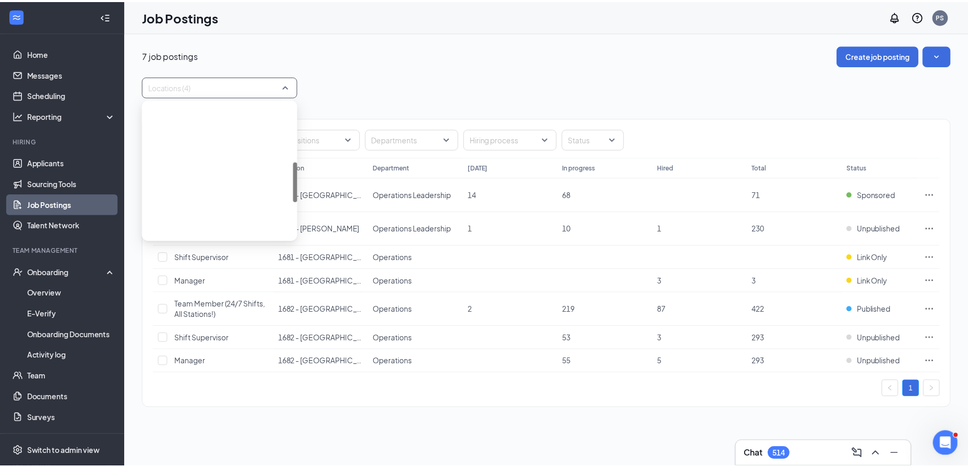
scroll to position [394, 0]
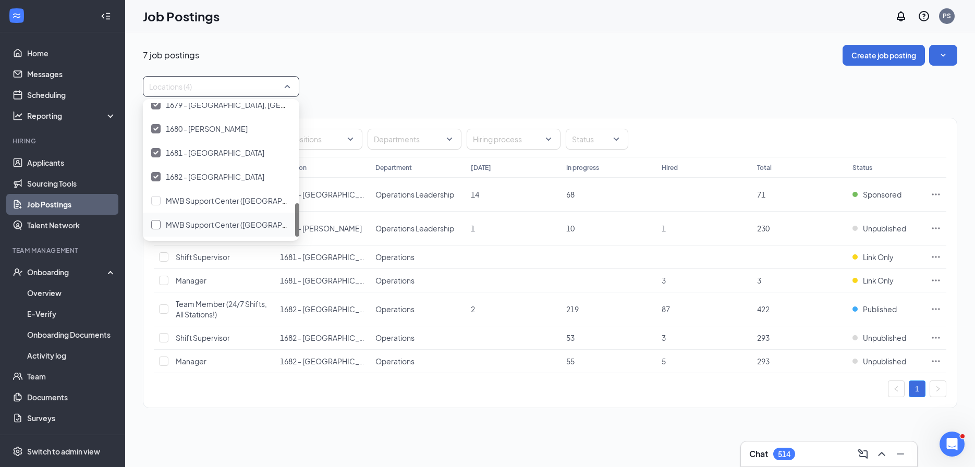
click at [217, 226] on span "MWB Support Center (TN)" at bounding box center [243, 224] width 155 height 9
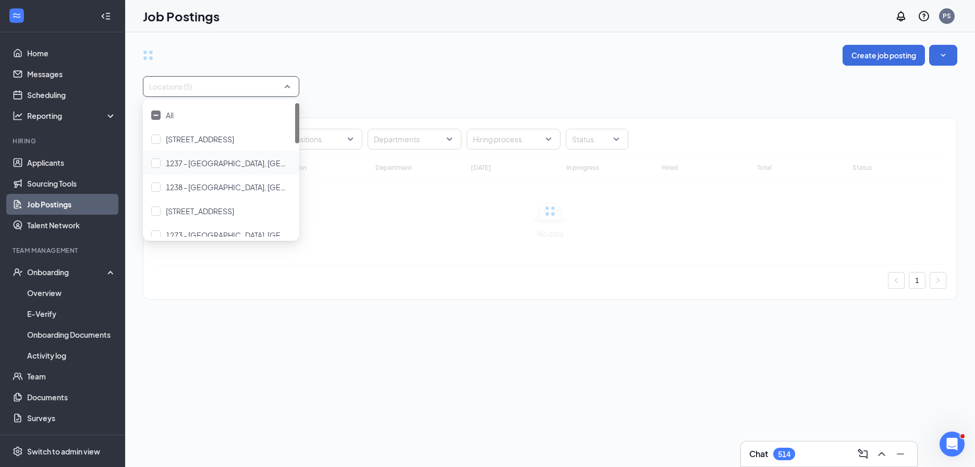
click at [458, 76] on div "Locations (5)" at bounding box center [550, 86] width 815 height 21
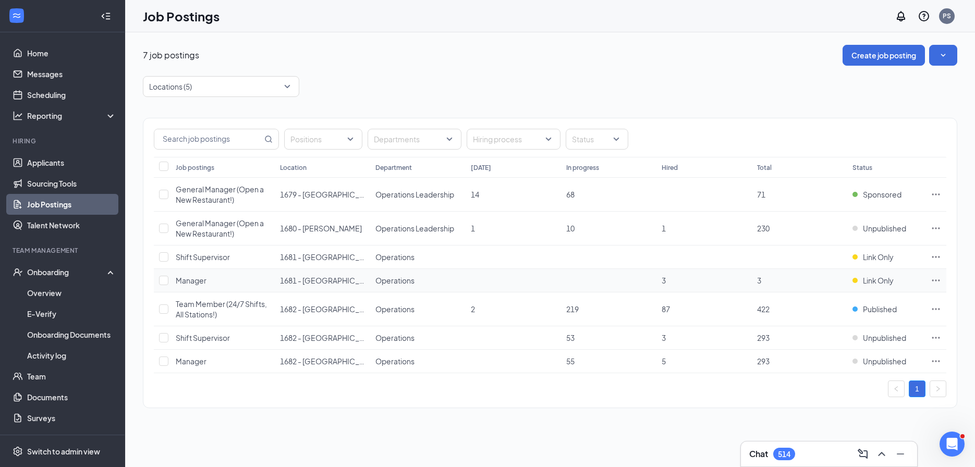
click at [938, 280] on icon "Ellipses" at bounding box center [936, 280] width 10 height 10
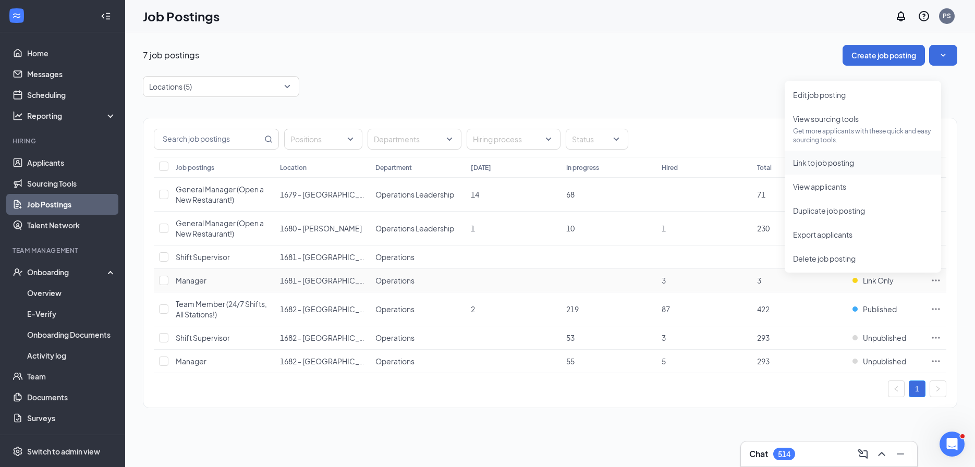
click at [837, 153] on li "Link to job posting" at bounding box center [863, 163] width 156 height 24
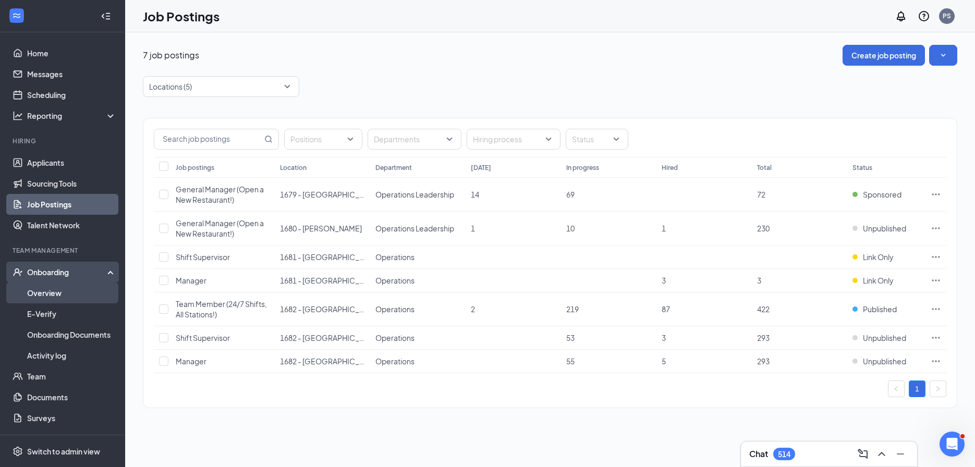
click at [67, 289] on link "Overview" at bounding box center [71, 293] width 89 height 21
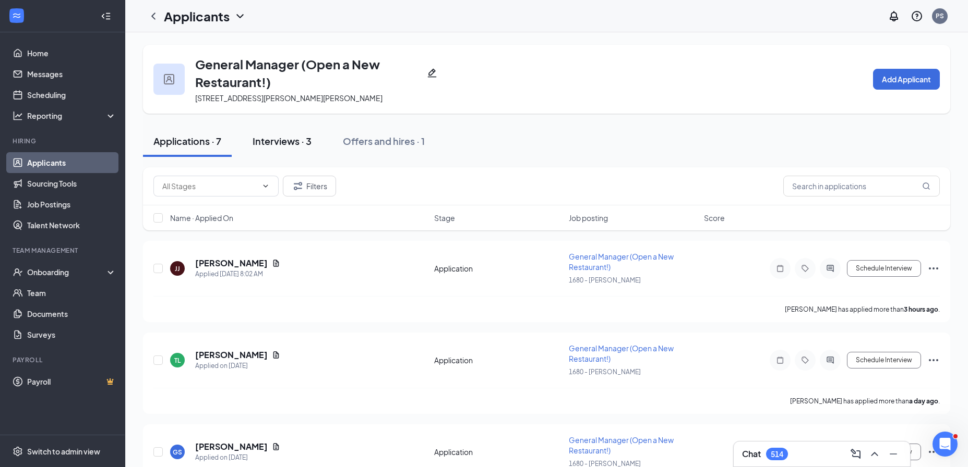
click at [262, 139] on div "Interviews · 3" at bounding box center [281, 141] width 59 height 13
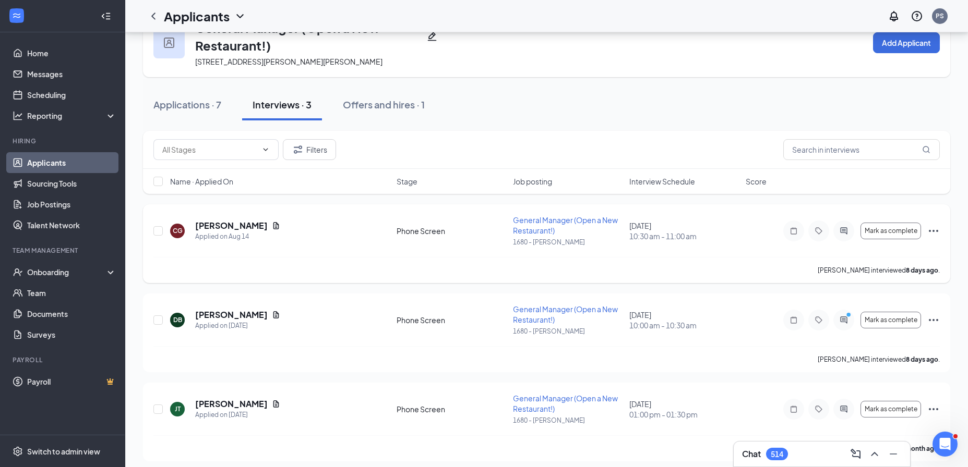
scroll to position [43, 0]
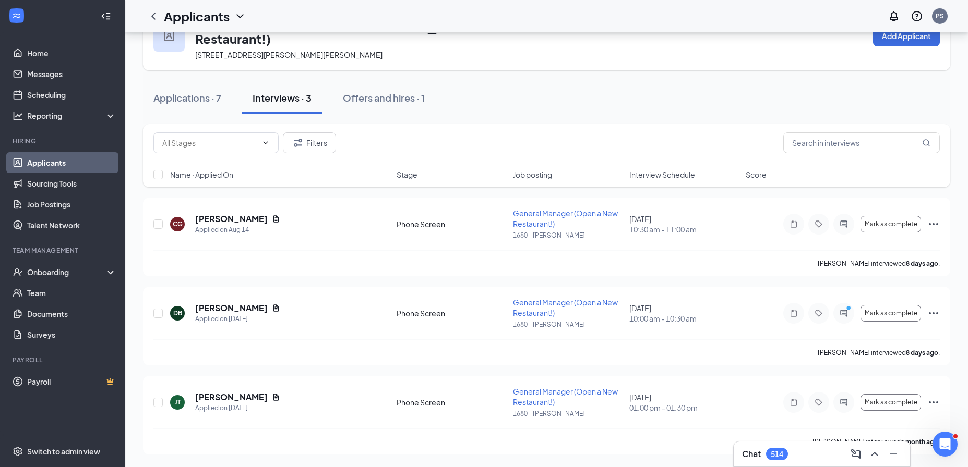
drag, startPoint x: 191, startPoint y: 94, endPoint x: 241, endPoint y: 158, distance: 81.4
click at [191, 94] on div "Applications · 7" at bounding box center [187, 97] width 68 height 13
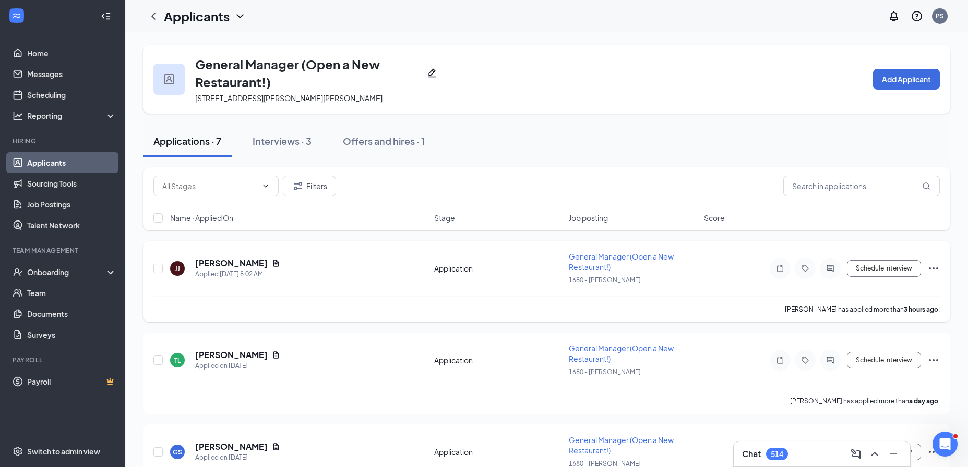
scroll to position [26, 0]
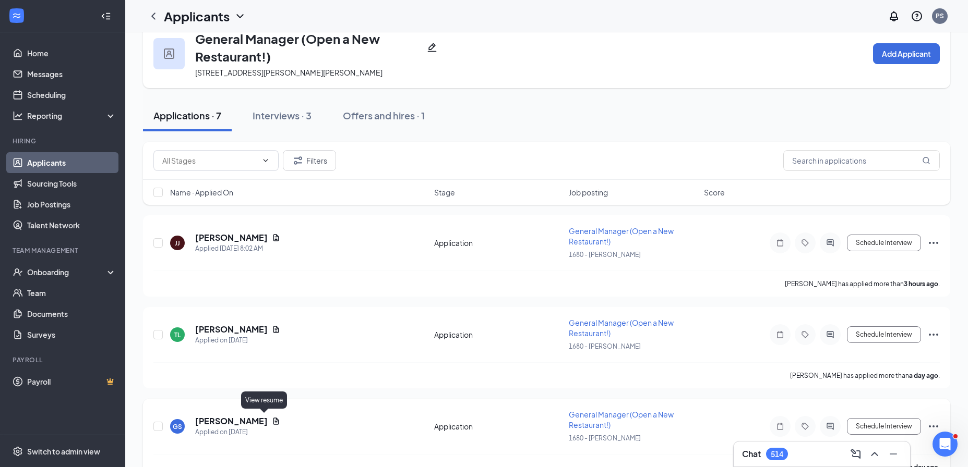
click at [272, 419] on icon "Document" at bounding box center [276, 421] width 8 height 8
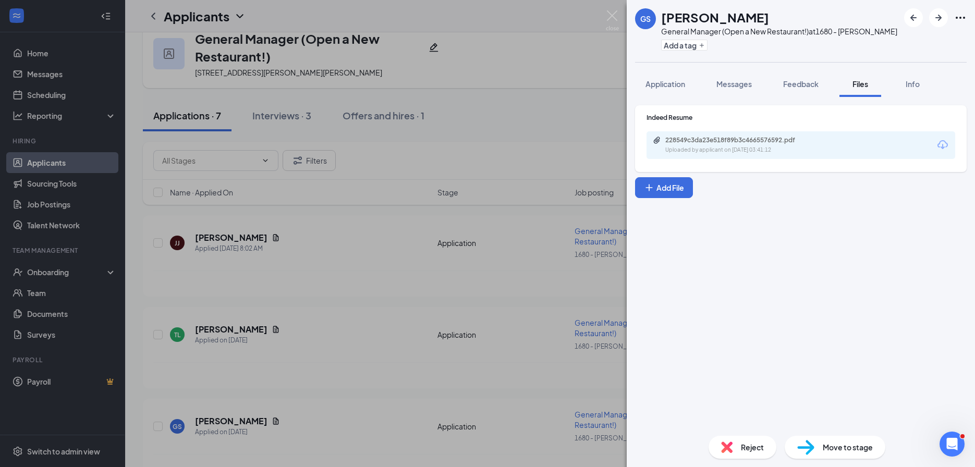
click at [718, 151] on div "Uploaded by applicant on Aug 25, 2025 at 03:41:12" at bounding box center [744, 150] width 156 height 8
click at [308, 335] on div "GS George Santos General Manager (Open a New Restaurant!) at 1680 - Powell Add …" at bounding box center [487, 233] width 975 height 467
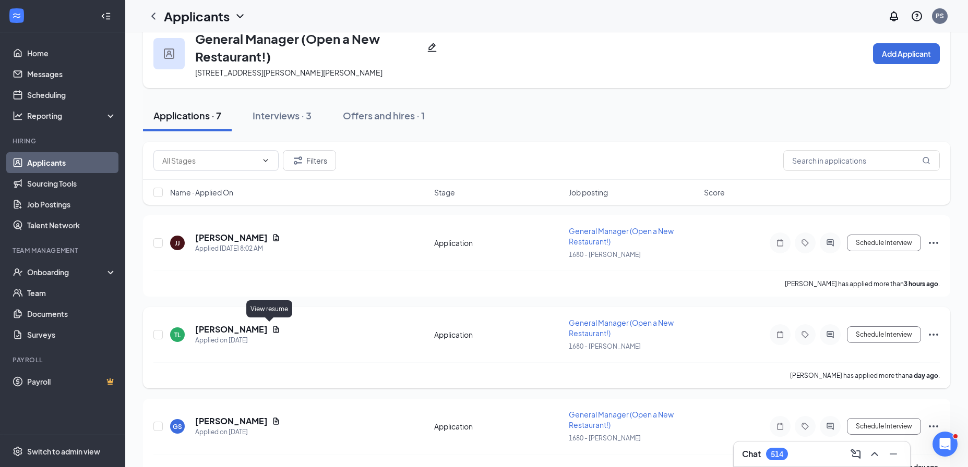
click at [272, 327] on icon "Document" at bounding box center [276, 329] width 8 height 8
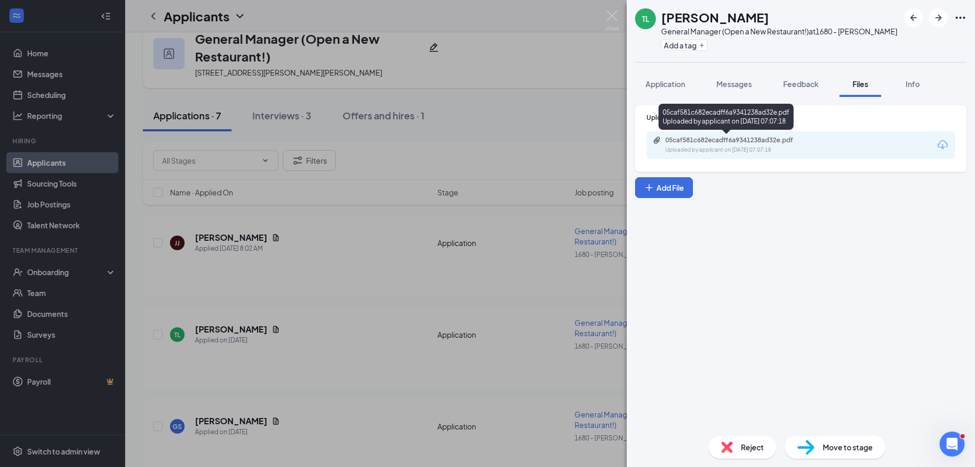
click at [734, 149] on div "Uploaded by applicant on Aug 25, 2025 at 07:07:18" at bounding box center [744, 150] width 156 height 8
click at [354, 280] on div "TL Timothy Lawson General Manager (Open a New Restaurant!) at 1680 - Powell Add…" at bounding box center [487, 233] width 975 height 467
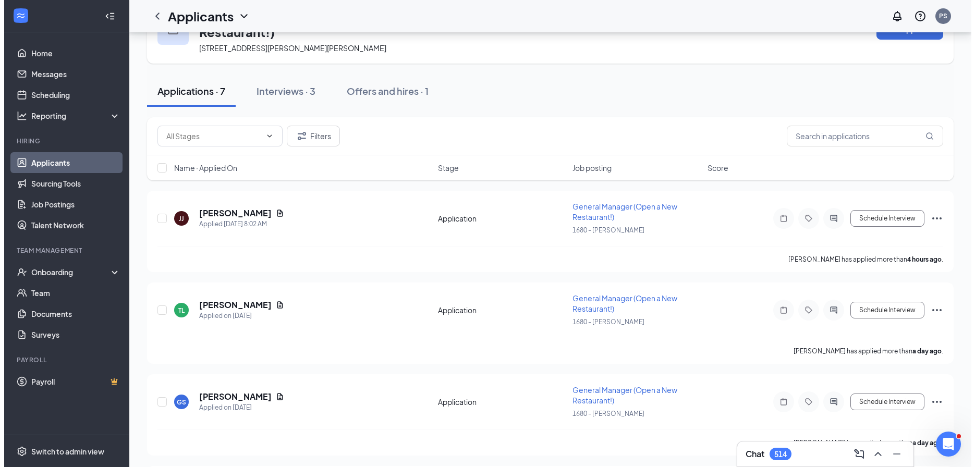
scroll to position [41, 0]
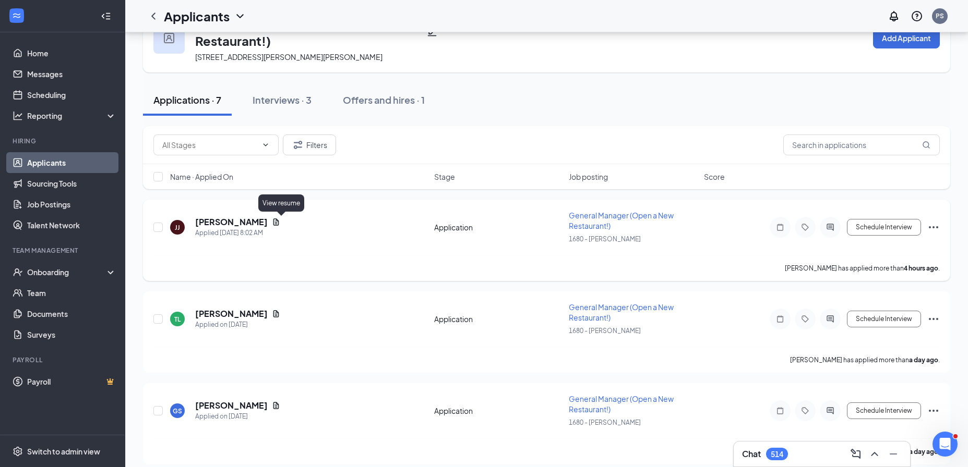
click at [279, 221] on icon "Document" at bounding box center [276, 222] width 6 height 7
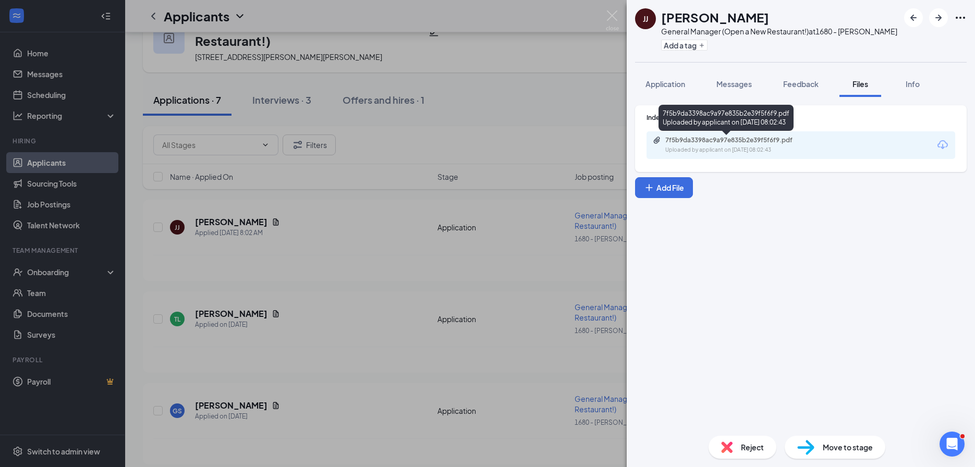
click at [739, 153] on div "Uploaded by applicant on [DATE] 08:02:43" at bounding box center [744, 150] width 156 height 8
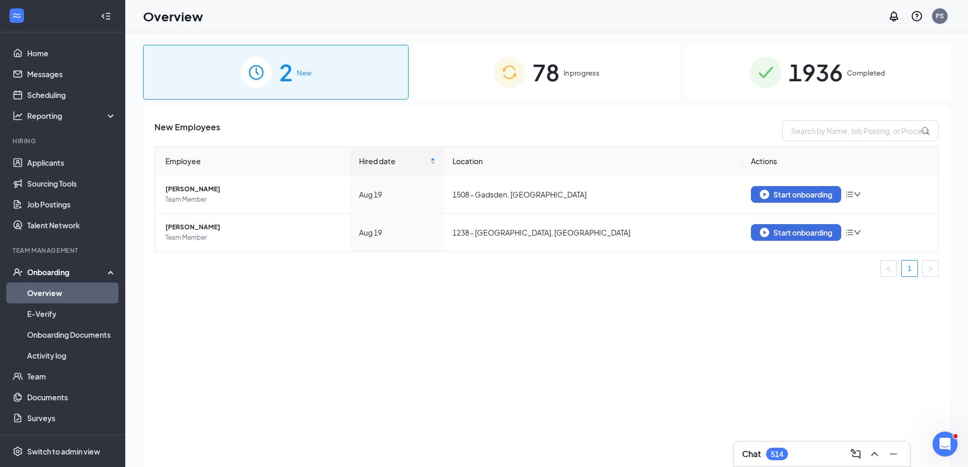
click at [548, 64] on span "78" at bounding box center [545, 72] width 27 height 36
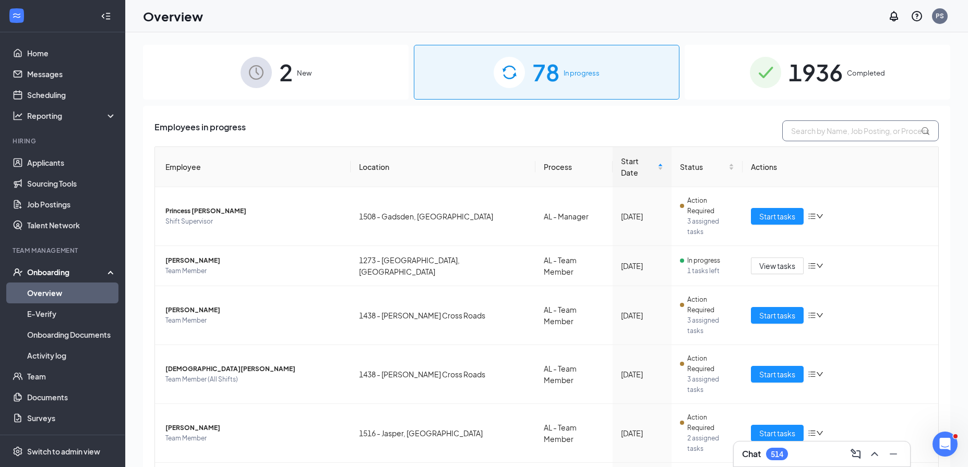
click at [803, 135] on input "text" at bounding box center [860, 130] width 156 height 21
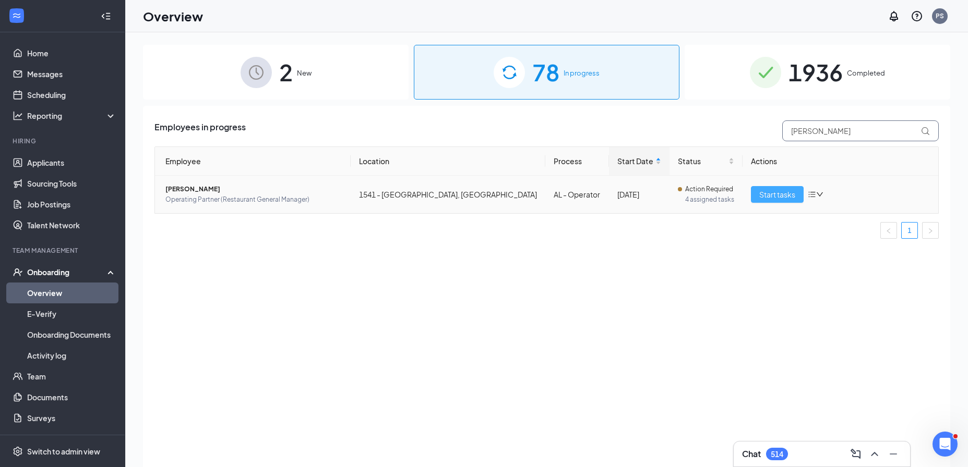
type input "danielle"
click at [773, 197] on span "Start tasks" at bounding box center [777, 194] width 36 height 11
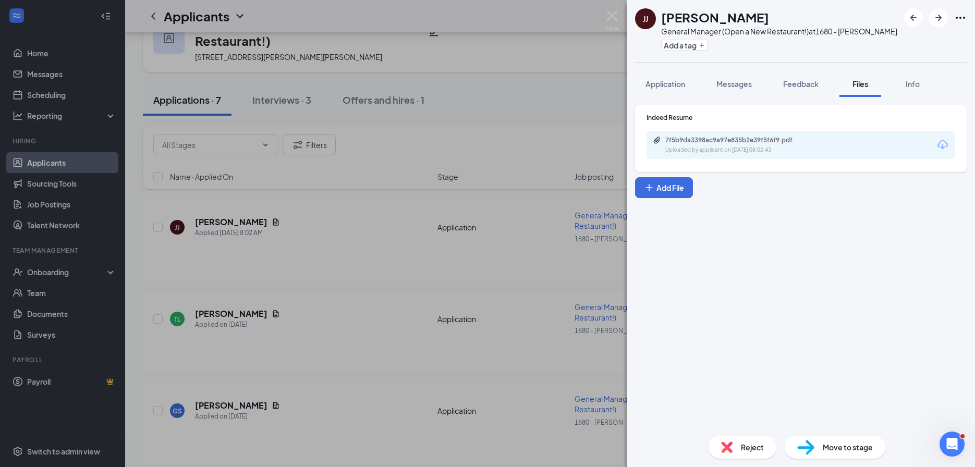
click at [204, 195] on div "[PERSON_NAME] [PERSON_NAME] General Manager (Open a New Restaurant!) at 1680 - …" at bounding box center [487, 233] width 975 height 467
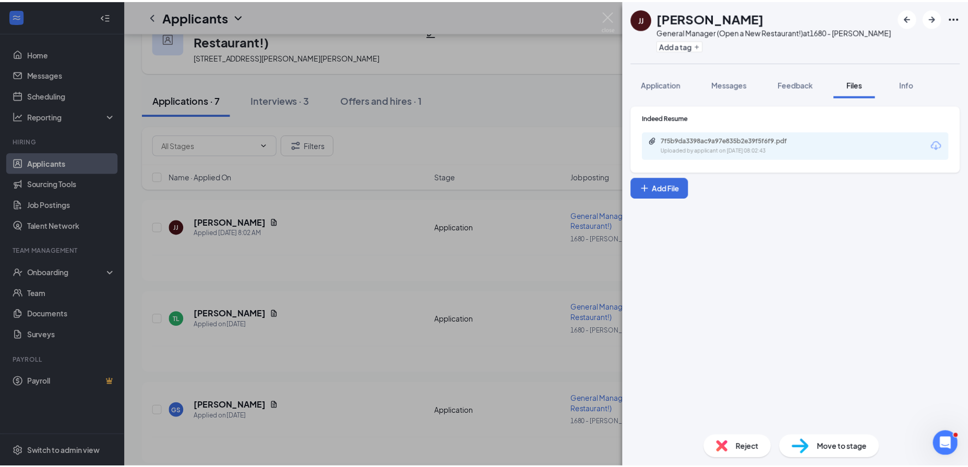
scroll to position [41, 0]
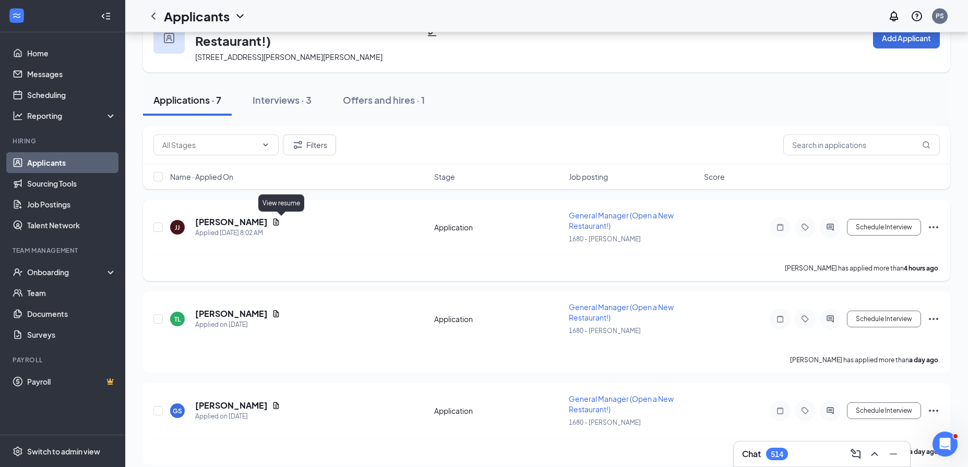
click at [279, 224] on icon "Document" at bounding box center [276, 222] width 6 height 7
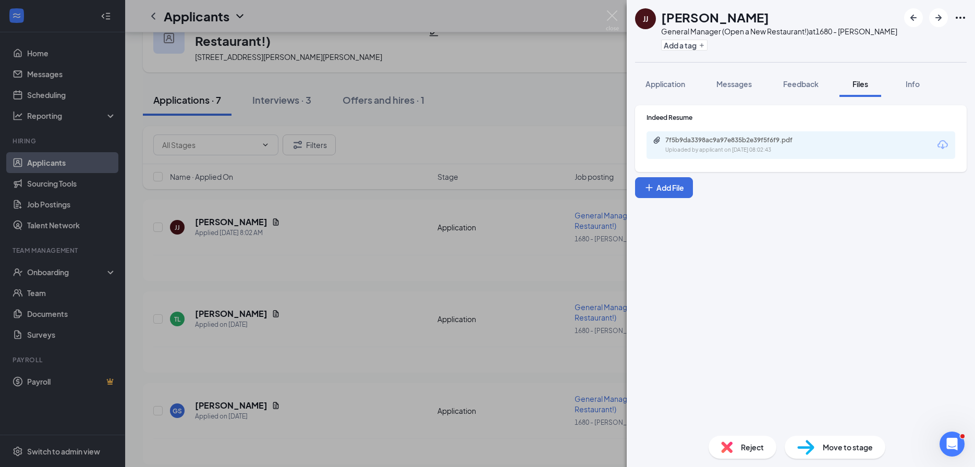
click at [721, 143] on div "7f5b9da3398ac9a97e835b2e39f5f6f9.pdf" at bounding box center [739, 140] width 146 height 8
click at [95, 305] on div "[PERSON_NAME] [PERSON_NAME] General Manager (Open a New Restaurant!) at 1680 - …" at bounding box center [487, 233] width 975 height 467
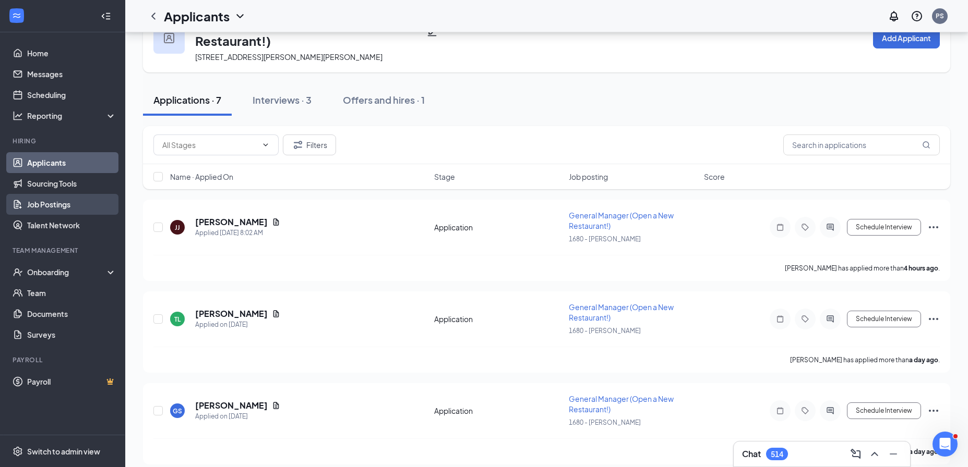
click at [73, 208] on link "Job Postings" at bounding box center [71, 204] width 89 height 21
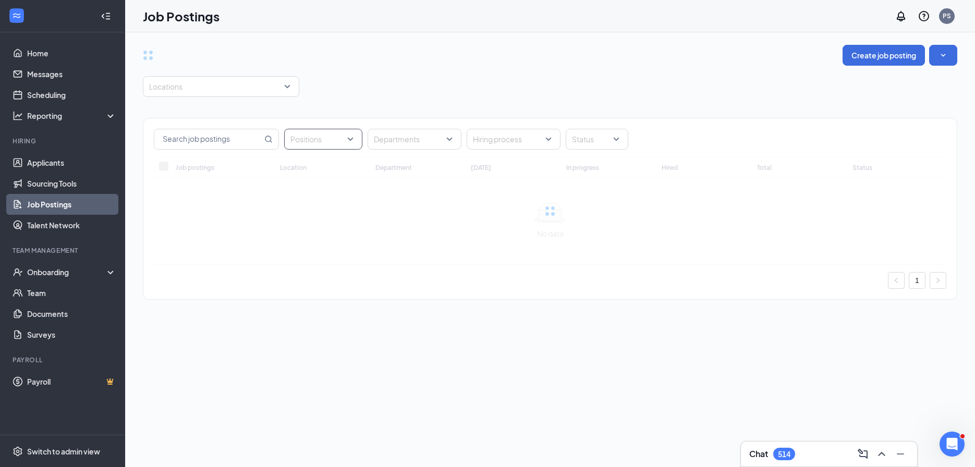
click at [305, 132] on div at bounding box center [318, 139] width 63 height 17
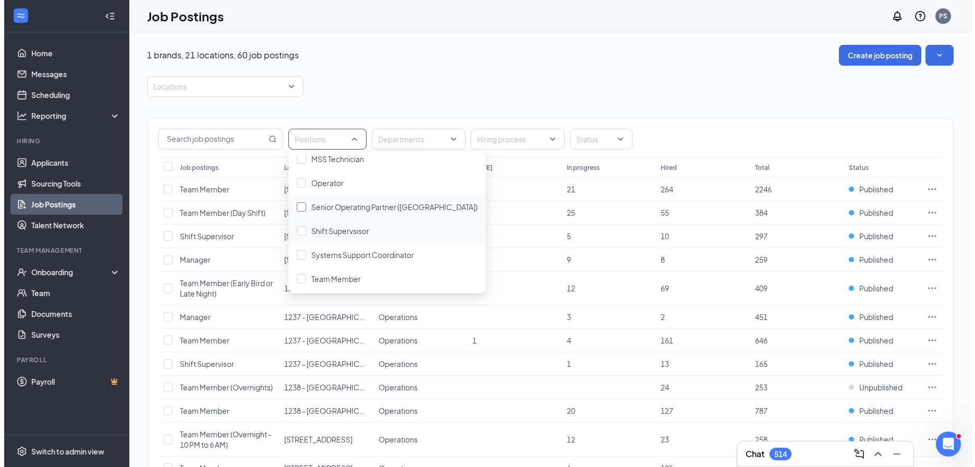
scroll to position [154, 0]
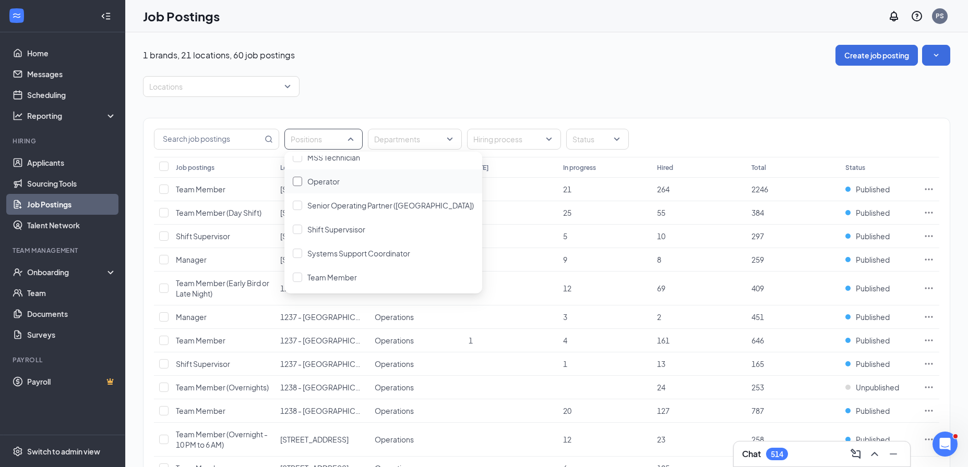
click at [337, 177] on span "Operator" at bounding box center [323, 181] width 32 height 9
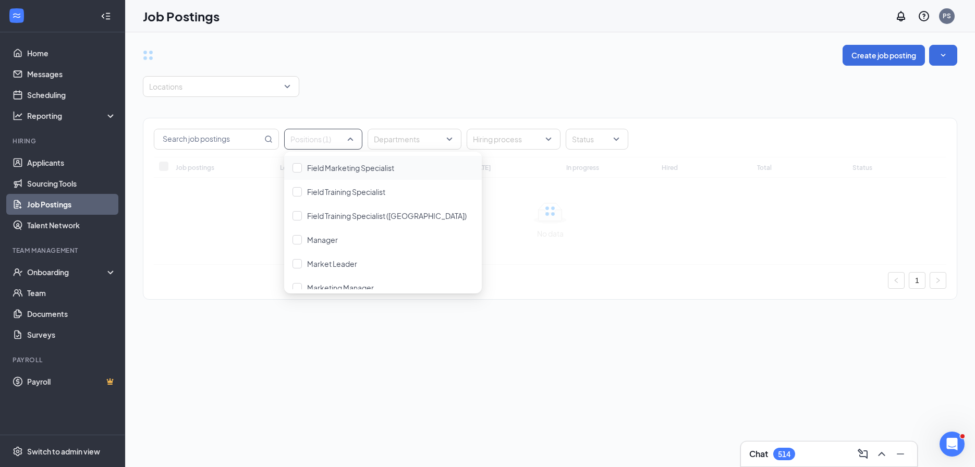
click at [654, 89] on div "Locations" at bounding box center [550, 86] width 815 height 21
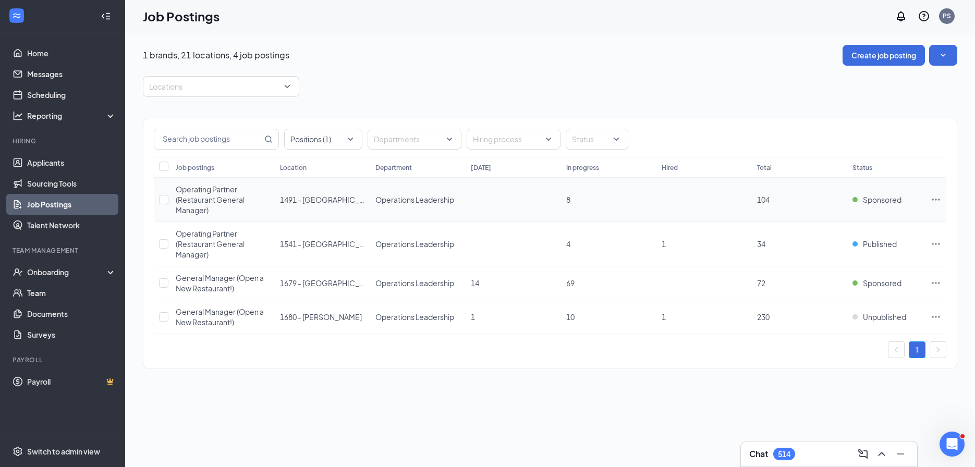
click at [934, 200] on icon "Ellipses" at bounding box center [937, 200] width 8 height 2
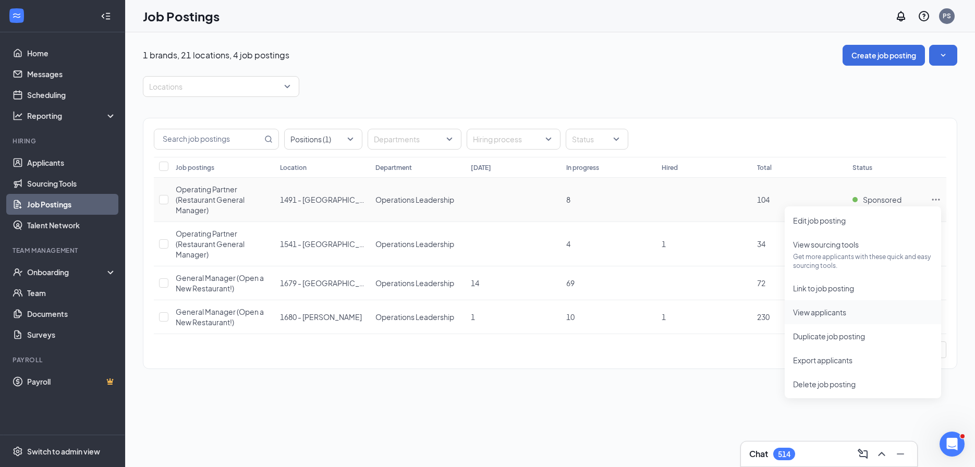
click at [865, 313] on span "View applicants" at bounding box center [863, 312] width 140 height 11
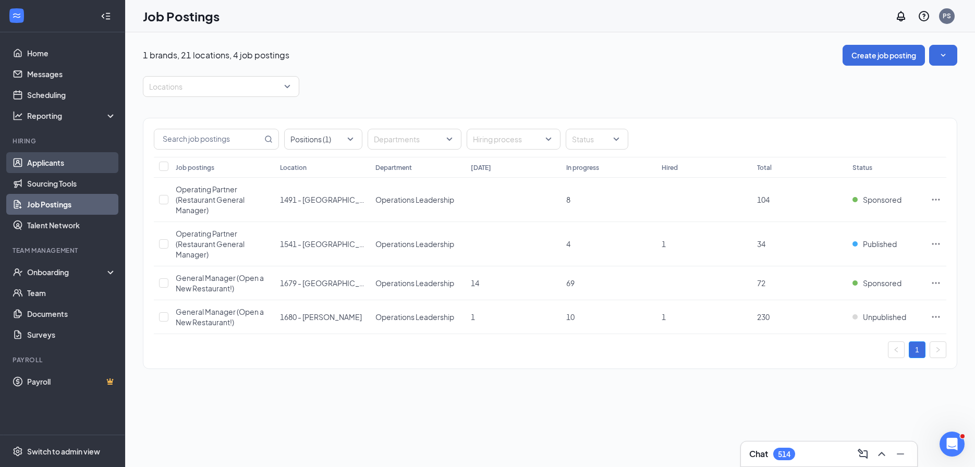
click at [59, 157] on link "Applicants" at bounding box center [71, 162] width 89 height 21
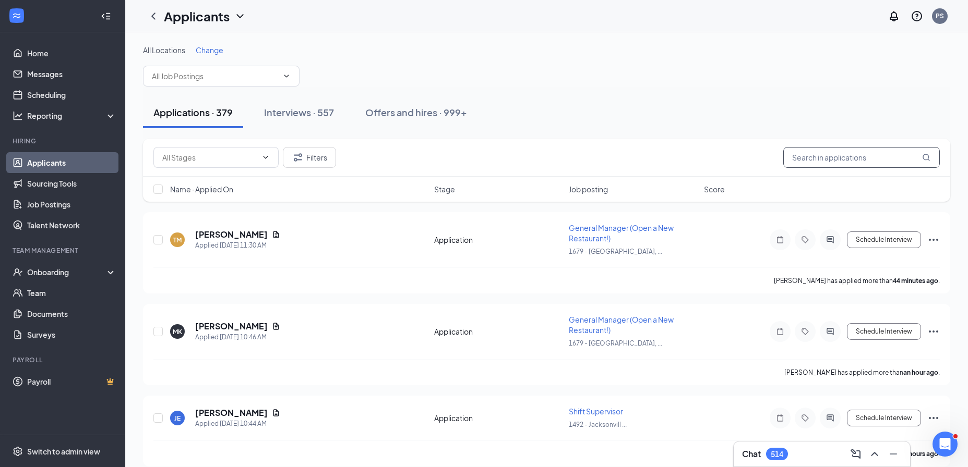
click at [820, 154] on input "text" at bounding box center [861, 157] width 156 height 21
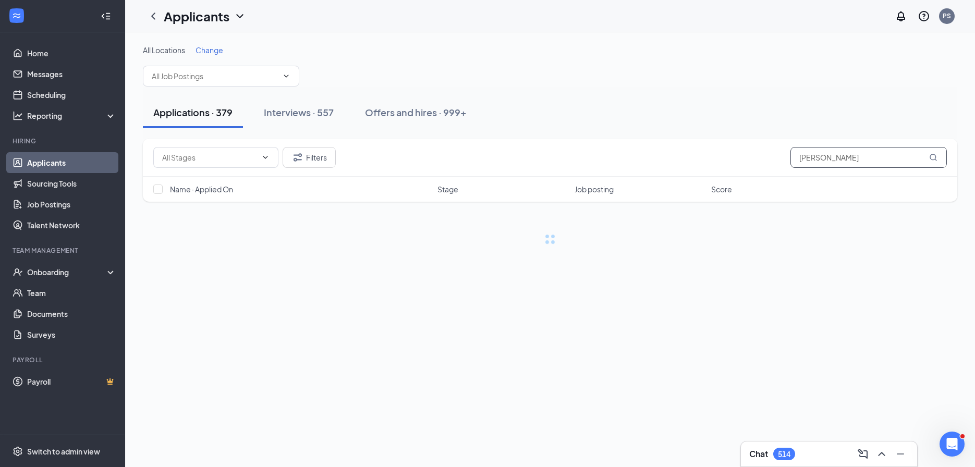
click at [799, 165] on input "rogers" at bounding box center [869, 157] width 156 height 21
click at [806, 158] on input "rogers" at bounding box center [869, 157] width 156 height 21
click at [799, 159] on input "rogers" at bounding box center [869, 157] width 156 height 21
type input "will rogers"
click at [308, 163] on button "Filters" at bounding box center [309, 157] width 53 height 21
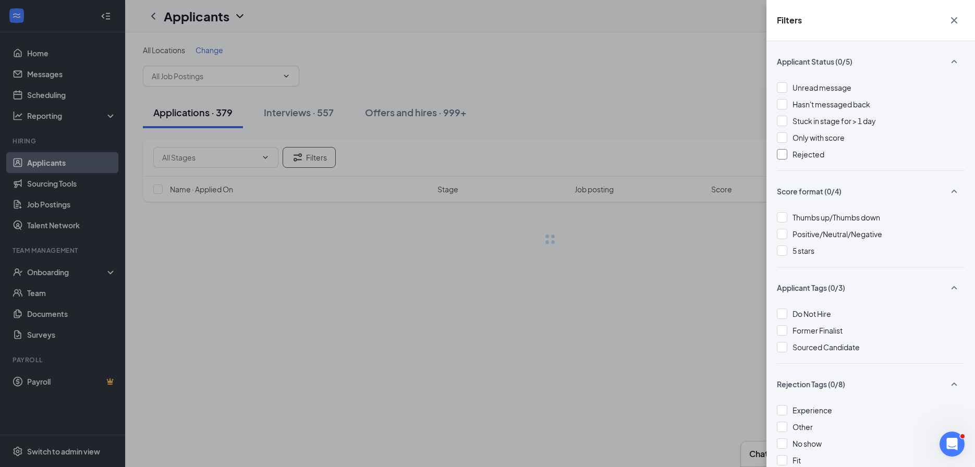
click at [800, 158] on span "Rejected" at bounding box center [809, 154] width 32 height 9
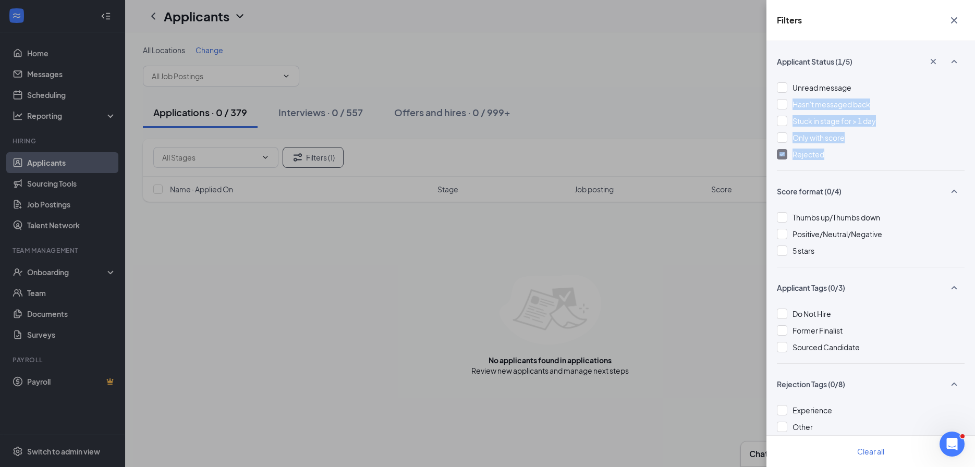
drag, startPoint x: 676, startPoint y: 120, endPoint x: 774, endPoint y: 174, distance: 111.6
click at [765, 174] on div "Filters Applicant Status (1/5) Unread message Hasn't messaged back Stuck in sta…" at bounding box center [487, 233] width 975 height 467
click at [781, 159] on div at bounding box center [782, 154] width 10 height 10
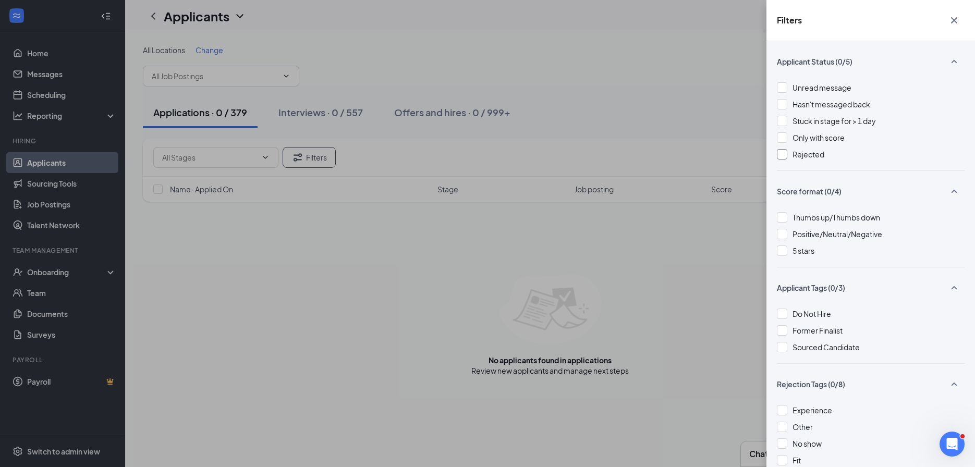
click at [781, 158] on div at bounding box center [782, 154] width 10 height 10
click at [588, 67] on div "Filters Applicant Status (0/5) Unread message Hasn't messaged back Stuck in sta…" at bounding box center [487, 233] width 975 height 467
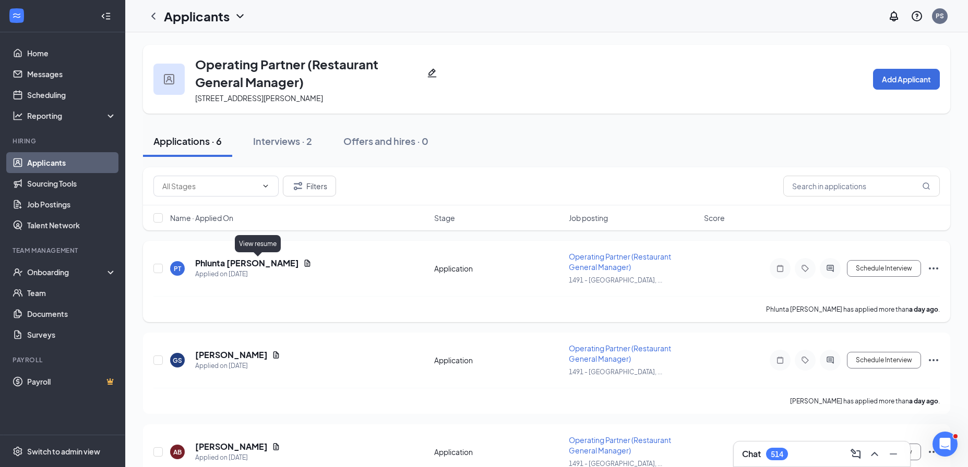
click at [303, 262] on icon "Document" at bounding box center [307, 263] width 8 height 8
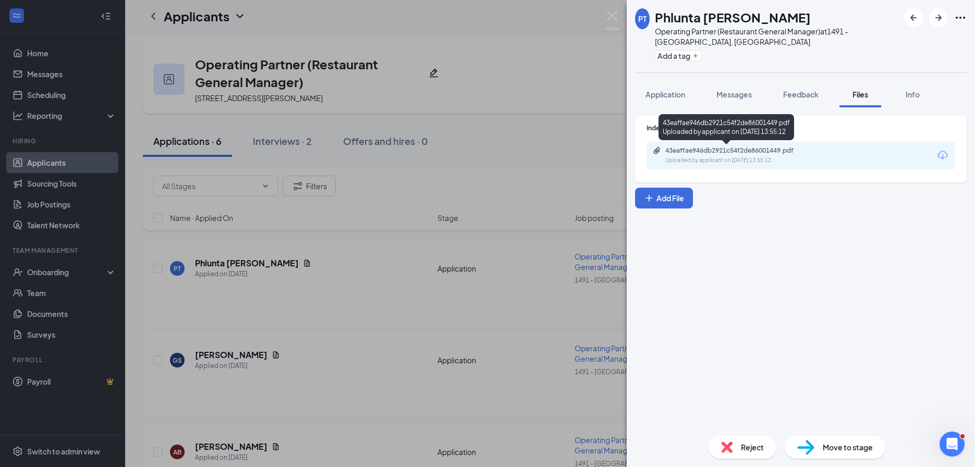
click at [820, 159] on div "Uploaded by applicant on [DATE] 13:55:12" at bounding box center [744, 160] width 156 height 8
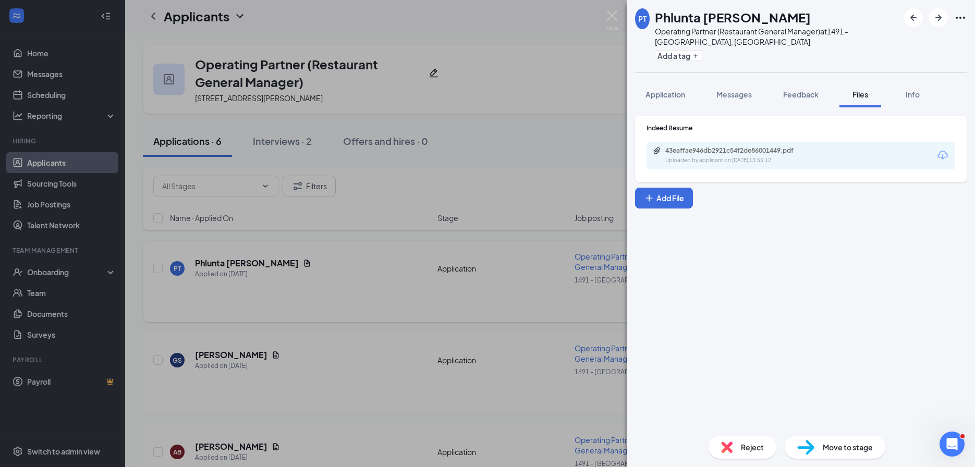
click at [441, 292] on div "PT Phlunta [PERSON_NAME] Operating Partner (Restaurant General Manager) at [STR…" at bounding box center [487, 233] width 975 height 467
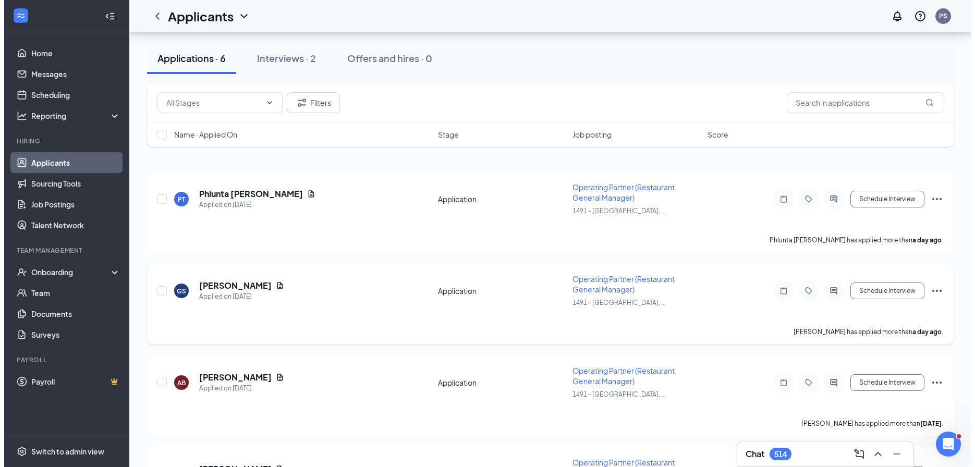
scroll to position [130, 0]
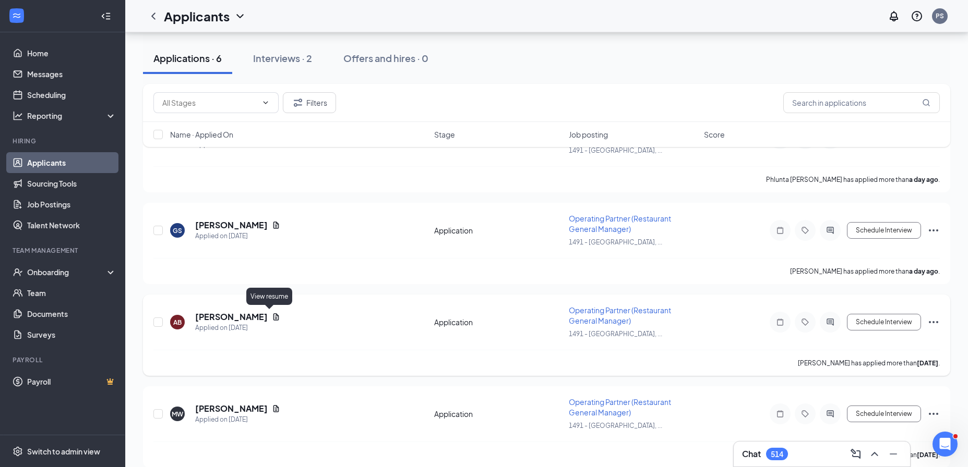
click at [272, 315] on icon "Document" at bounding box center [276, 317] width 8 height 8
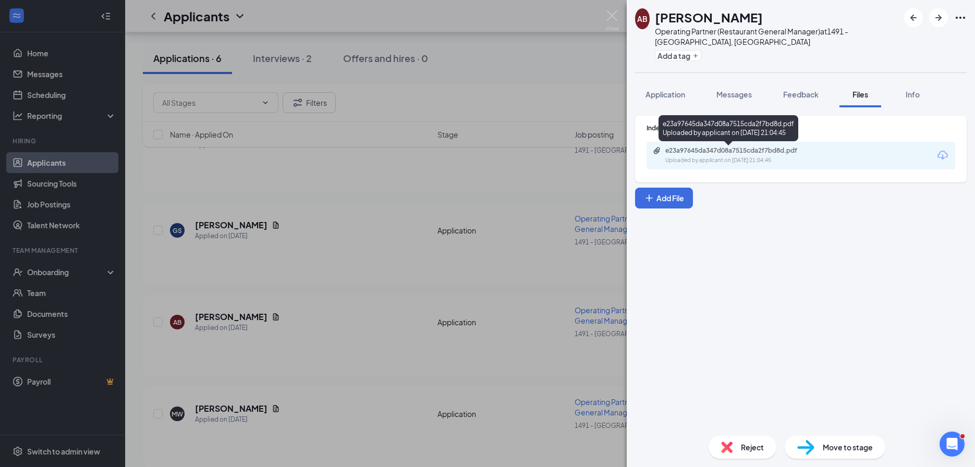
click at [729, 159] on div "Uploaded by applicant on [DATE] 21:04:45" at bounding box center [744, 160] width 156 height 8
